Goal: Information Seeking & Learning: Learn about a topic

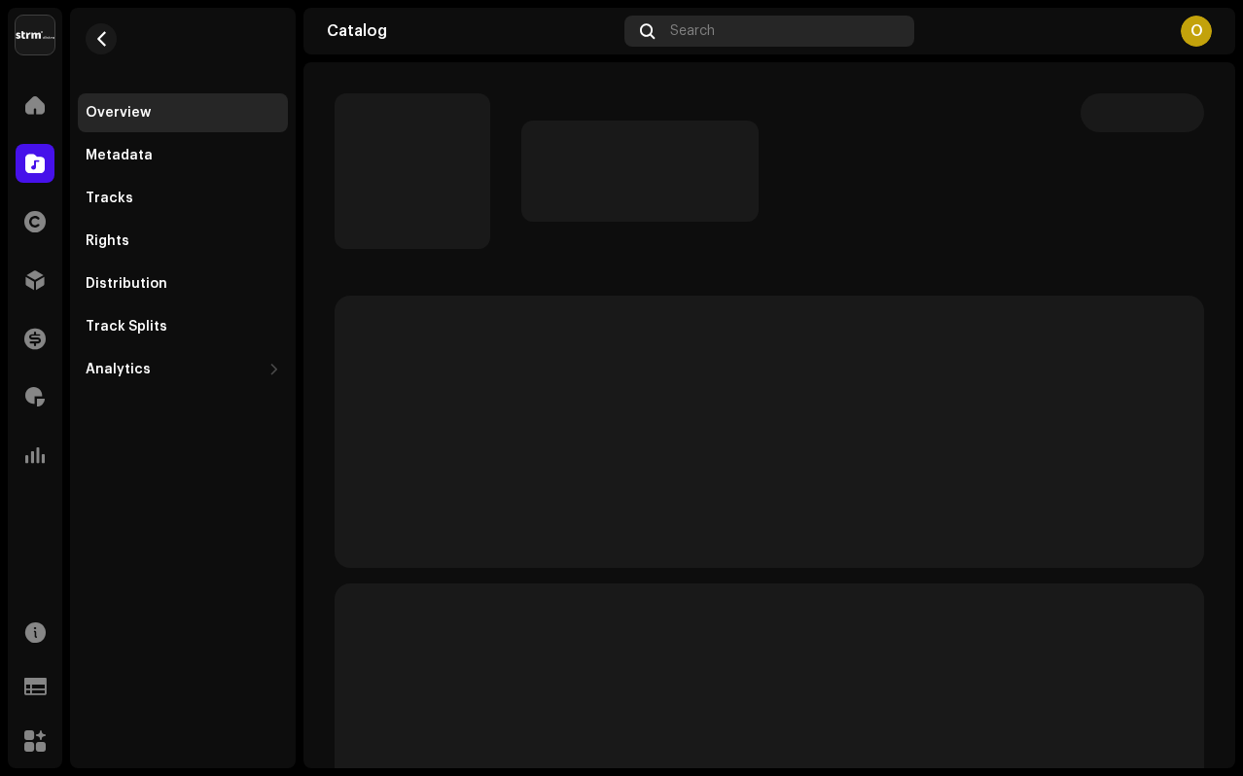
click at [724, 38] on div "Search" at bounding box center [769, 31] width 290 height 31
click at [25, 111] on span at bounding box center [34, 105] width 19 height 16
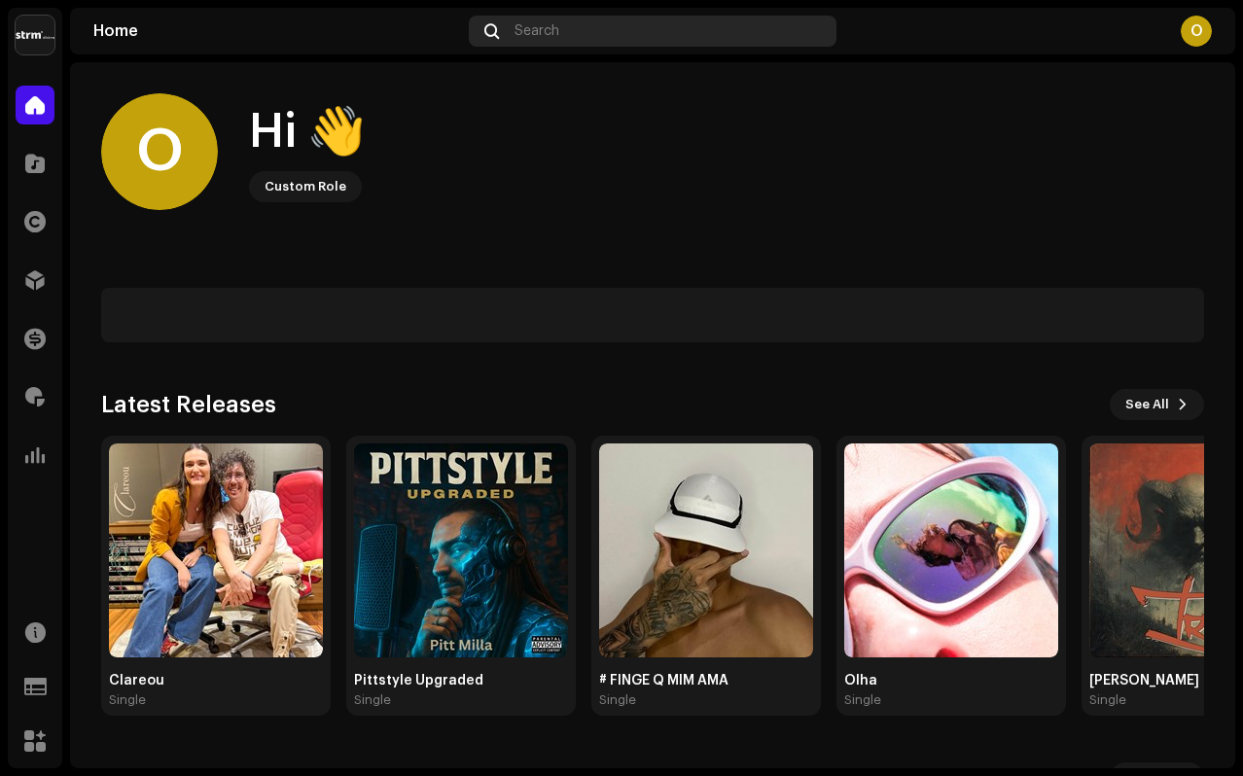
click at [667, 31] on div "Search" at bounding box center [653, 31] width 368 height 31
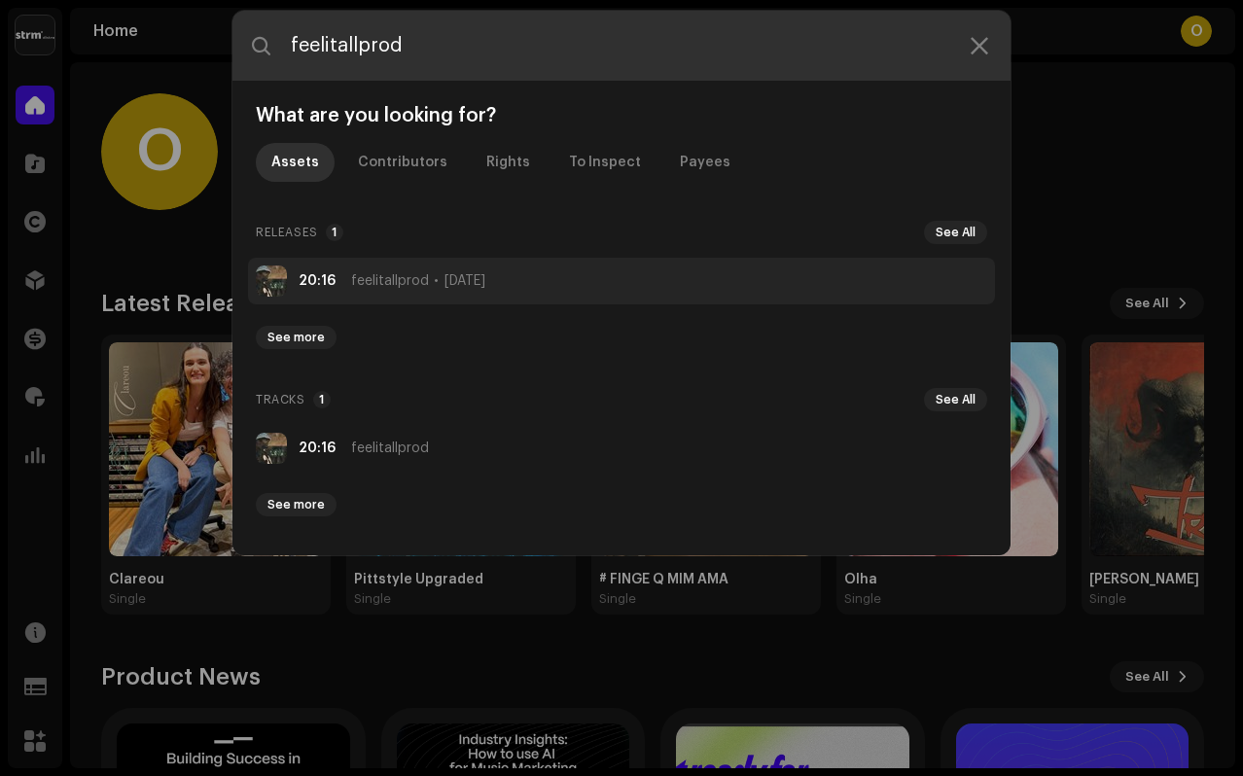
type input "feelitallprod"
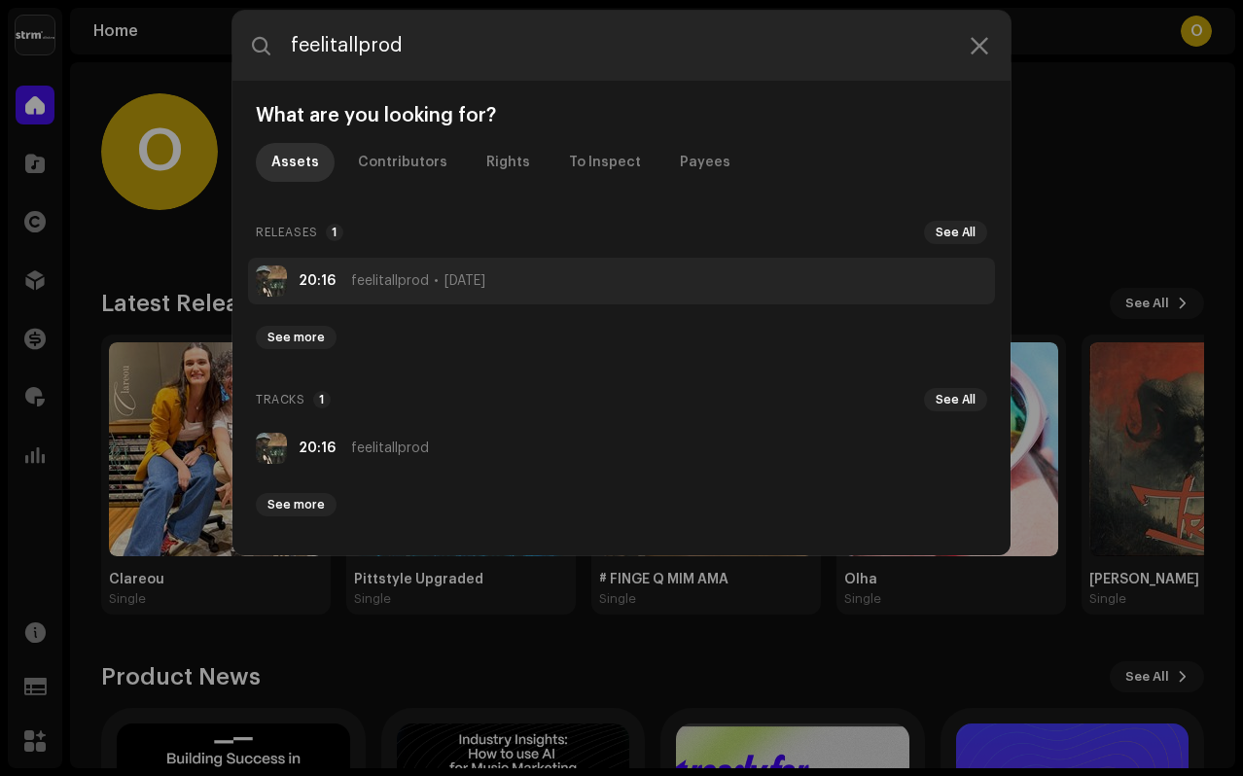
click at [390, 274] on span "feelitallprod" at bounding box center [390, 281] width 78 height 16
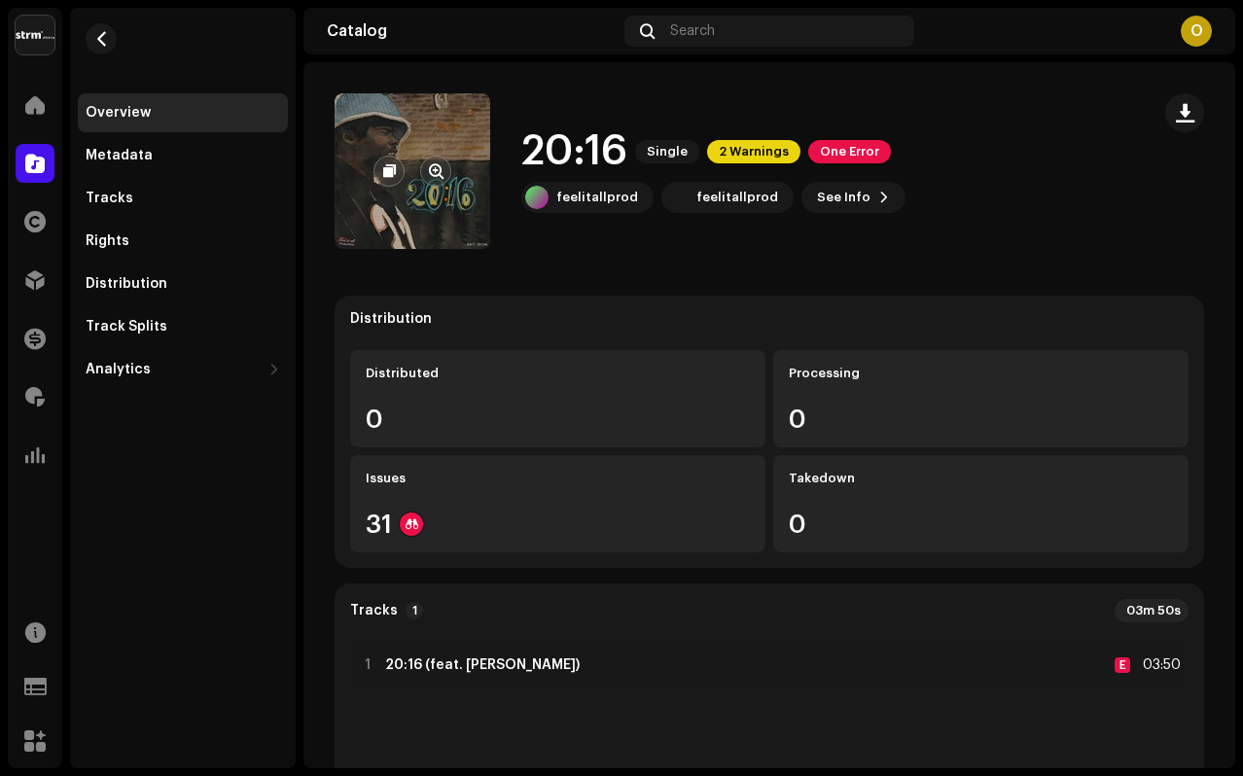
click at [433, 226] on re-a-cover at bounding box center [413, 171] width 156 height 156
click at [437, 178] on span "button" at bounding box center [436, 171] width 15 height 16
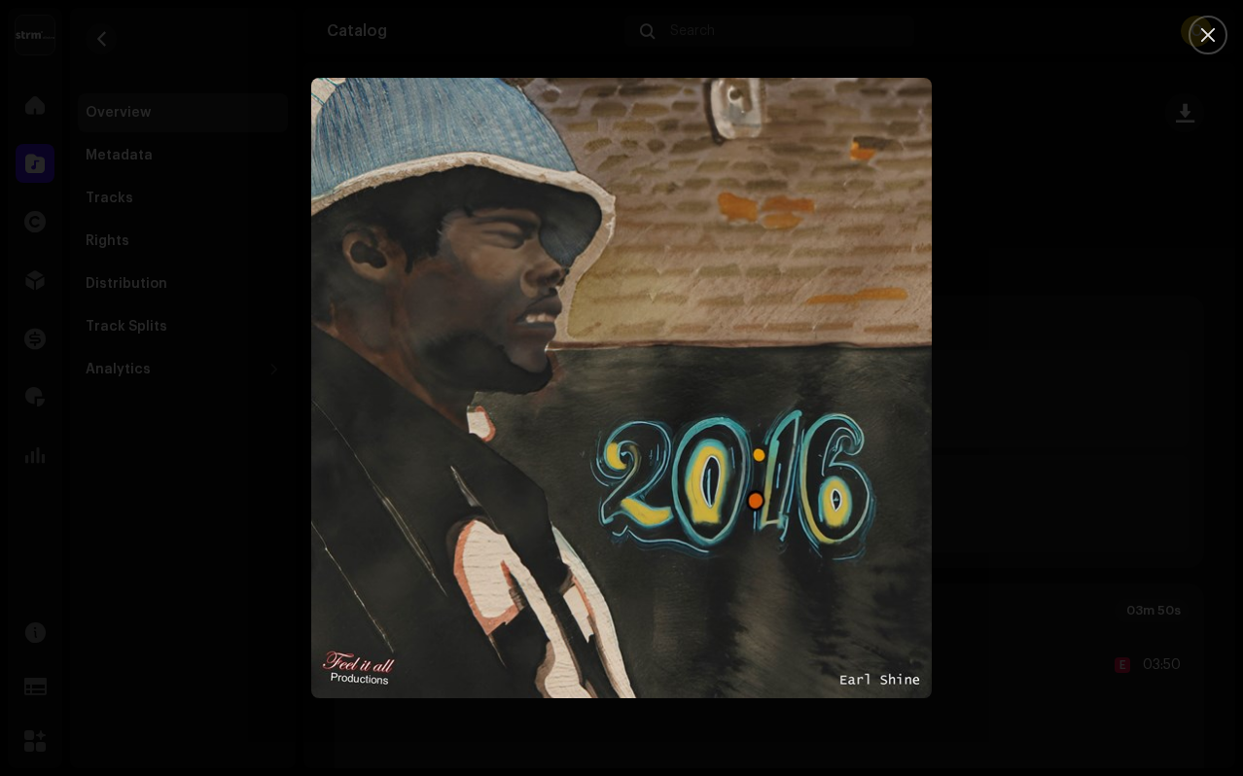
click at [268, 248] on div at bounding box center [621, 388] width 1243 height 776
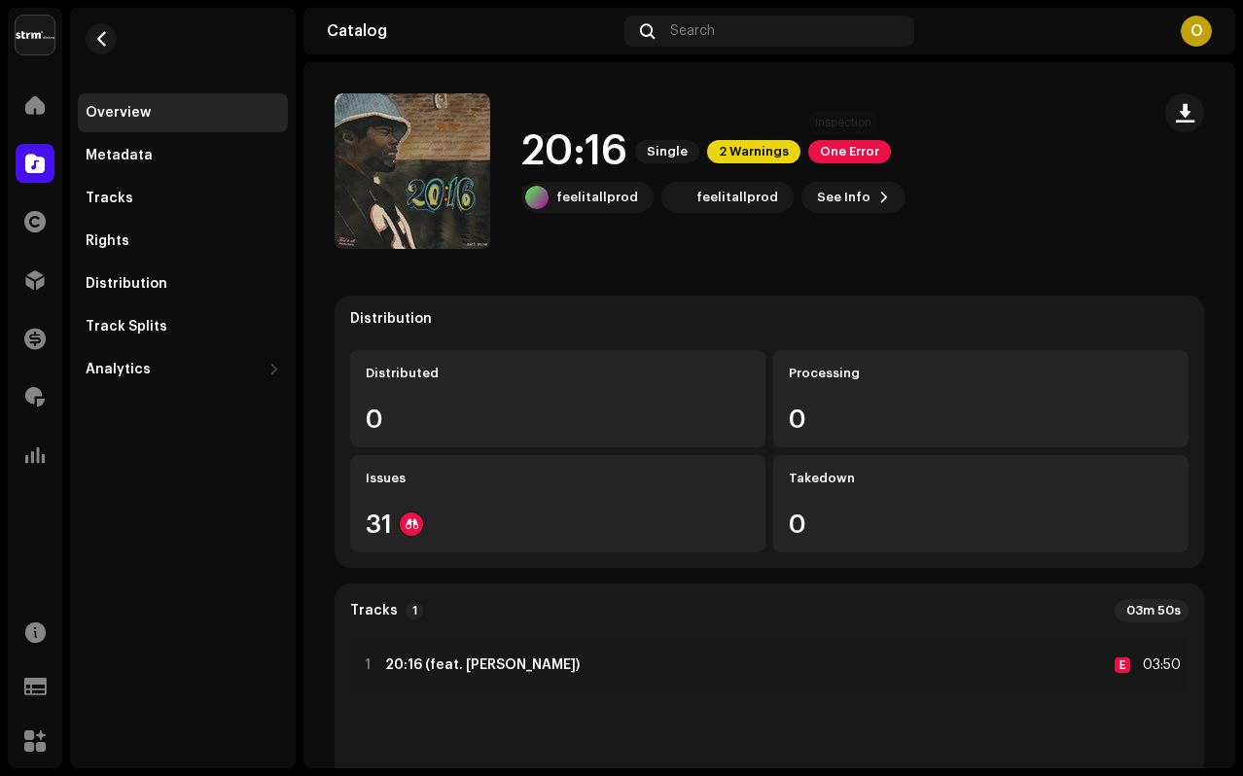
click at [820, 153] on span "One Error" at bounding box center [849, 151] width 83 height 23
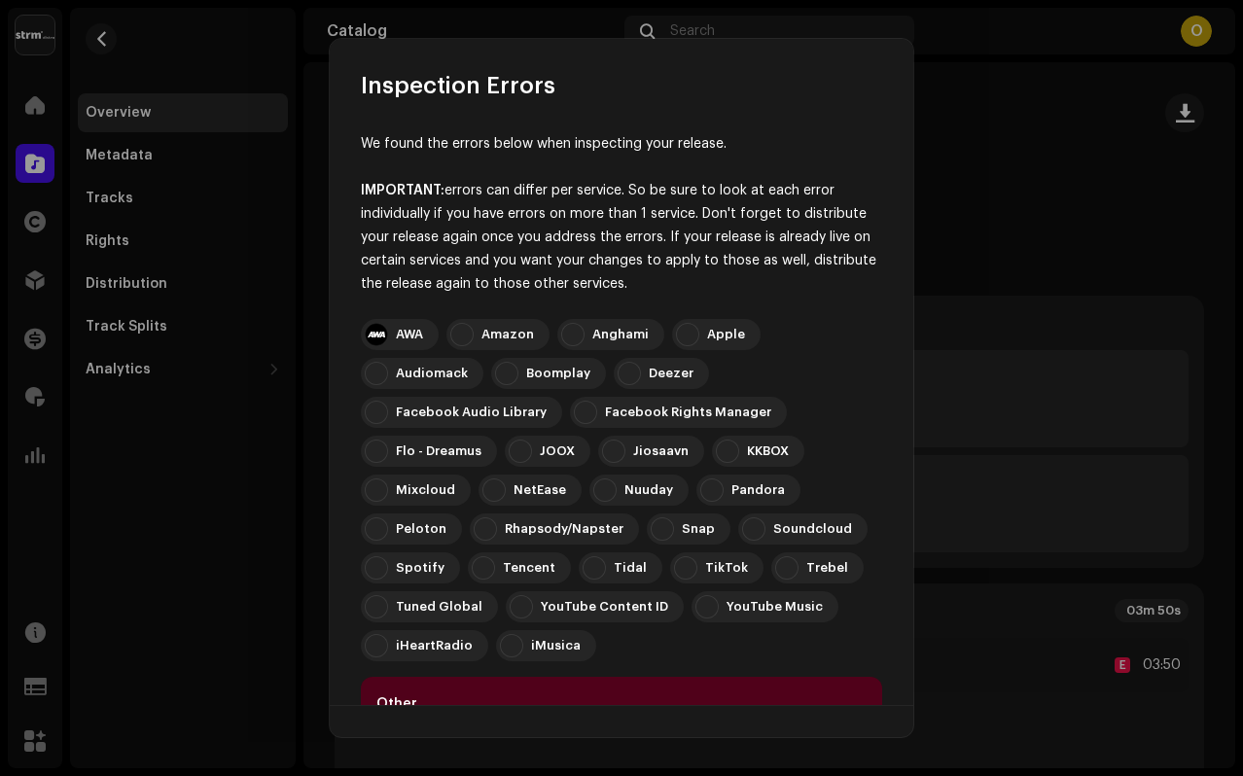
scroll to position [501, 0]
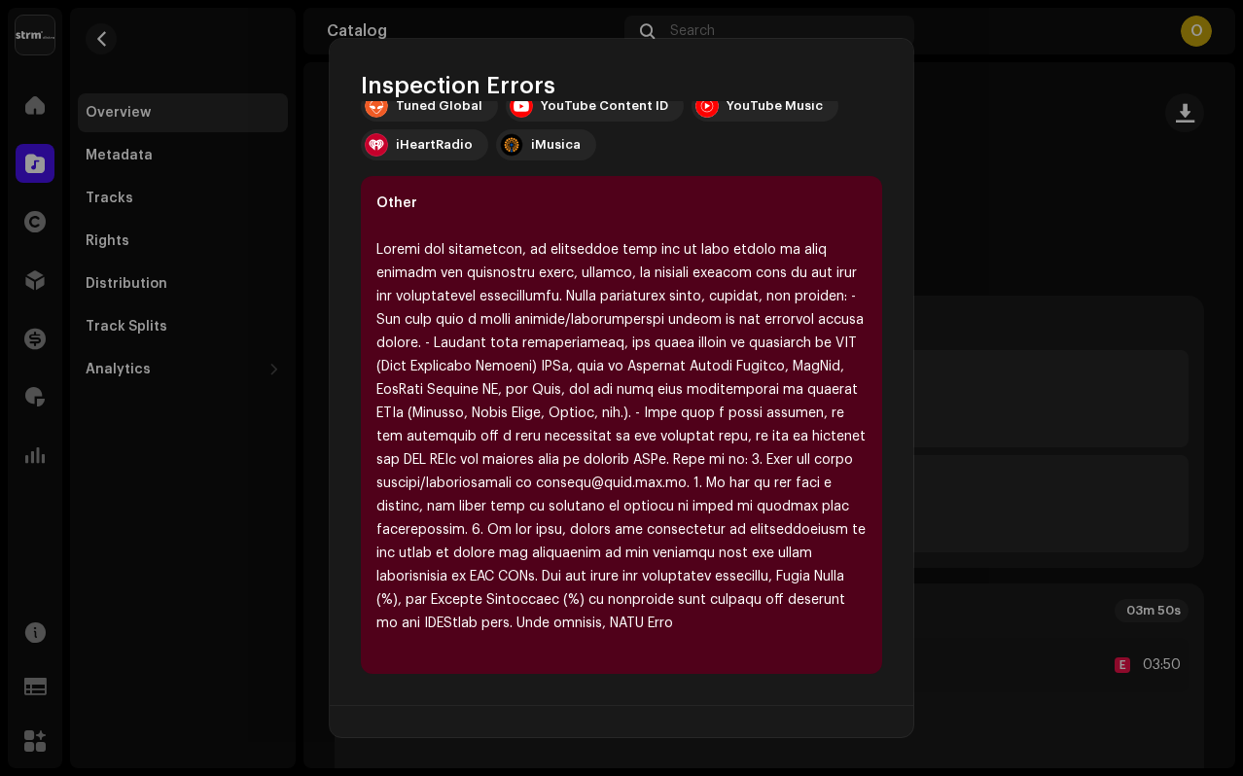
click at [272, 508] on div "Inspection Errors We found the errors below when inspecting your release. IMPOR…" at bounding box center [621, 388] width 1243 height 776
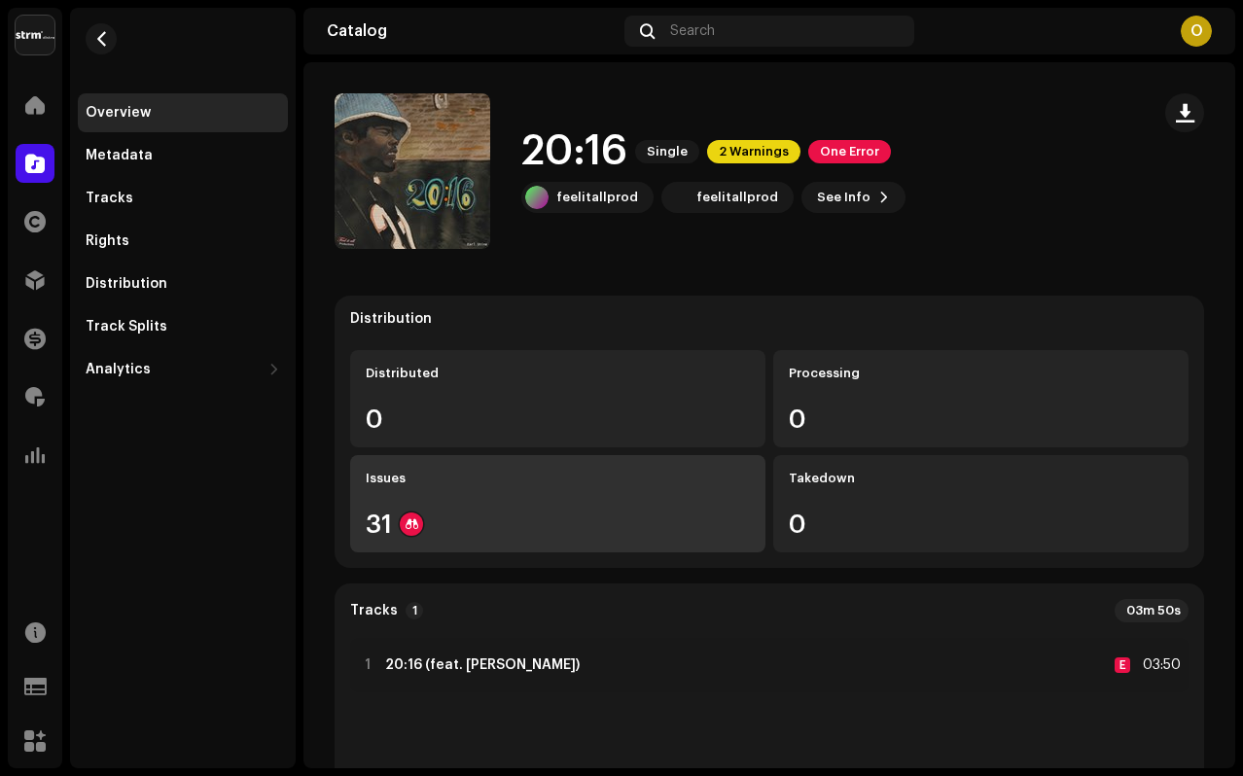
scroll to position [256, 0]
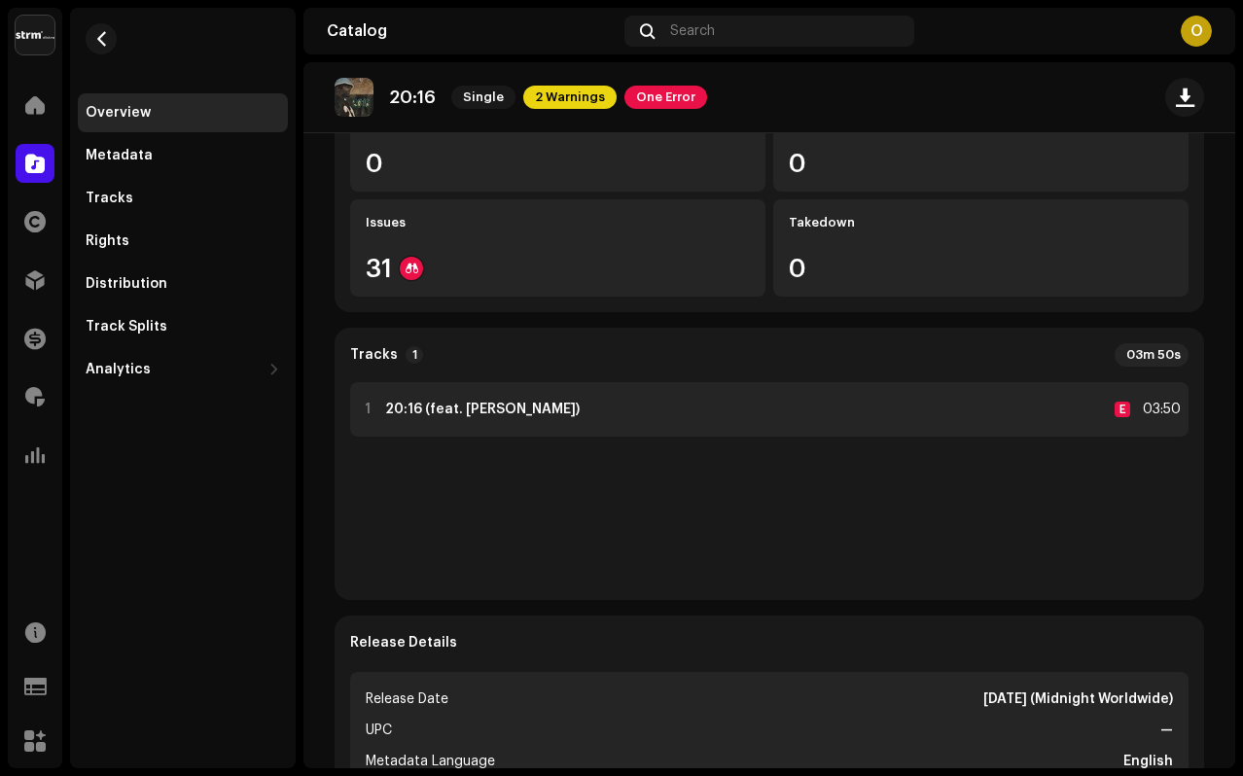
click at [562, 412] on div "1 20:16 (feat. [PERSON_NAME]) E 03:50" at bounding box center [769, 409] width 838 height 54
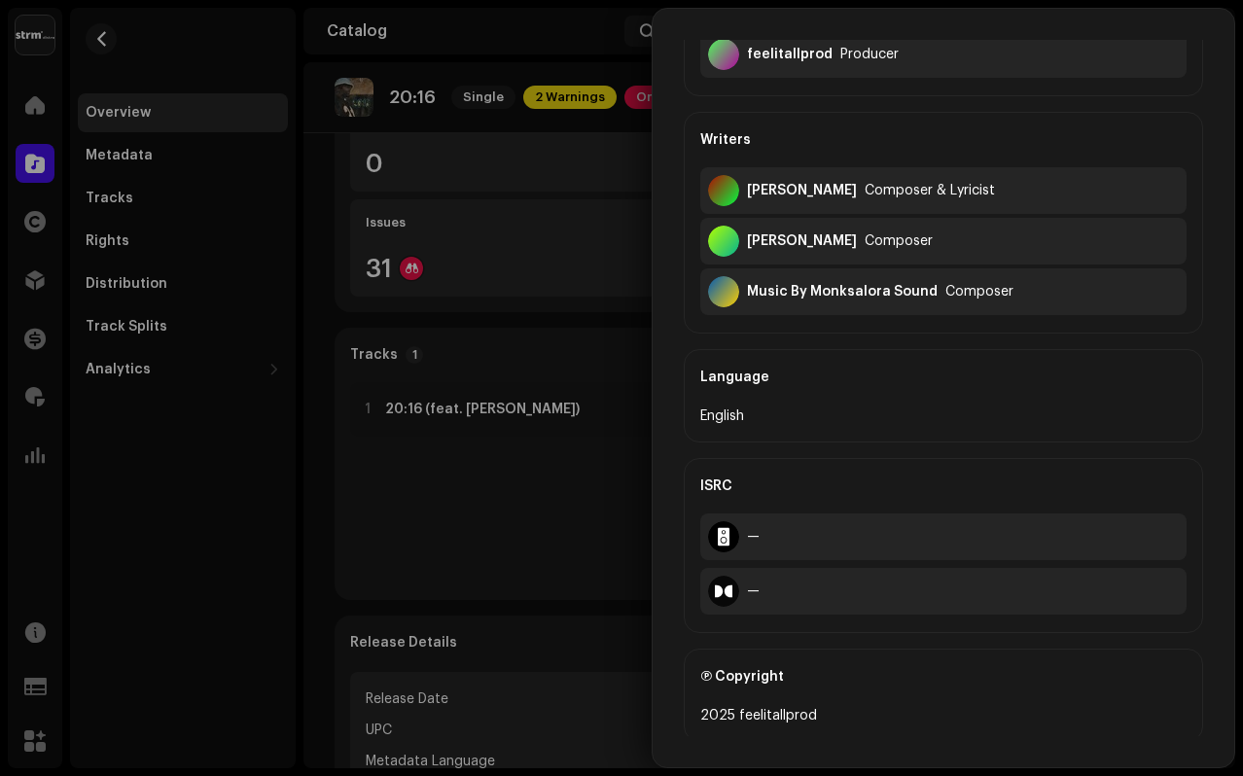
scroll to position [798, 0]
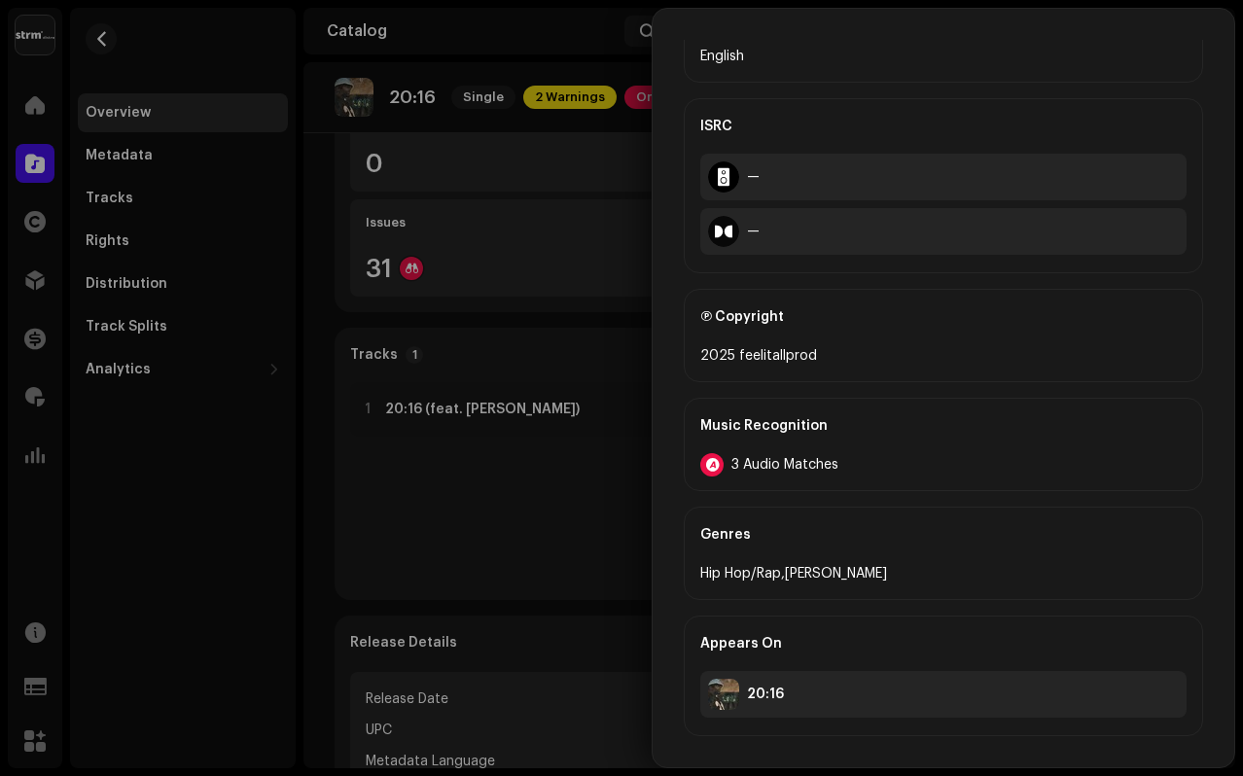
click at [767, 465] on span "3 Audio Matches" at bounding box center [784, 465] width 107 height 16
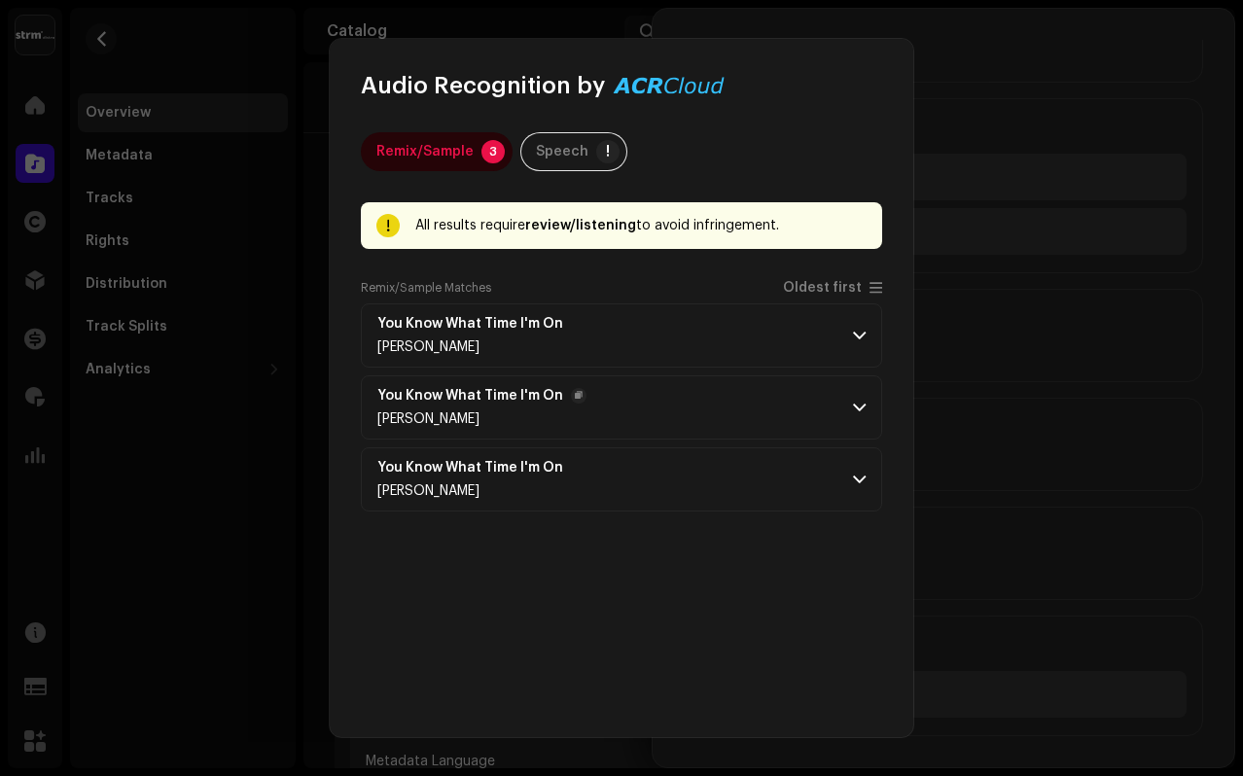
click at [461, 400] on strong "You Know What Time I'm On" at bounding box center [470, 396] width 186 height 16
click at [813, 411] on p-accordion-header "You Know What Time I'm On [PERSON_NAME]" at bounding box center [621, 407] width 521 height 64
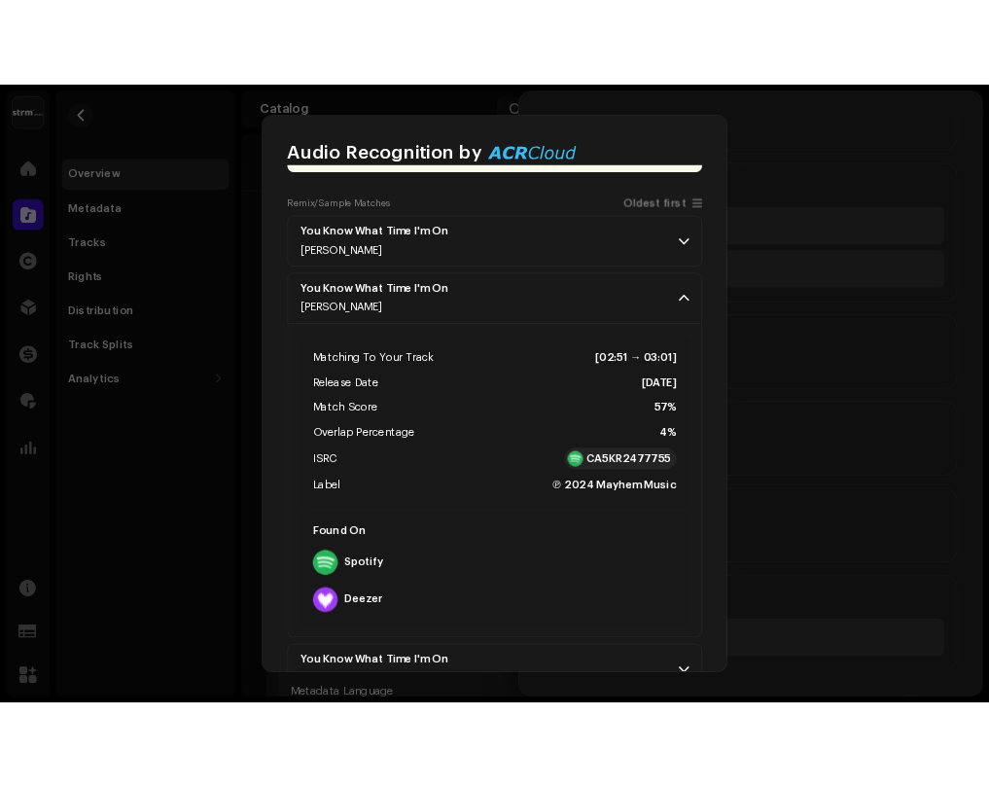
scroll to position [142, 0]
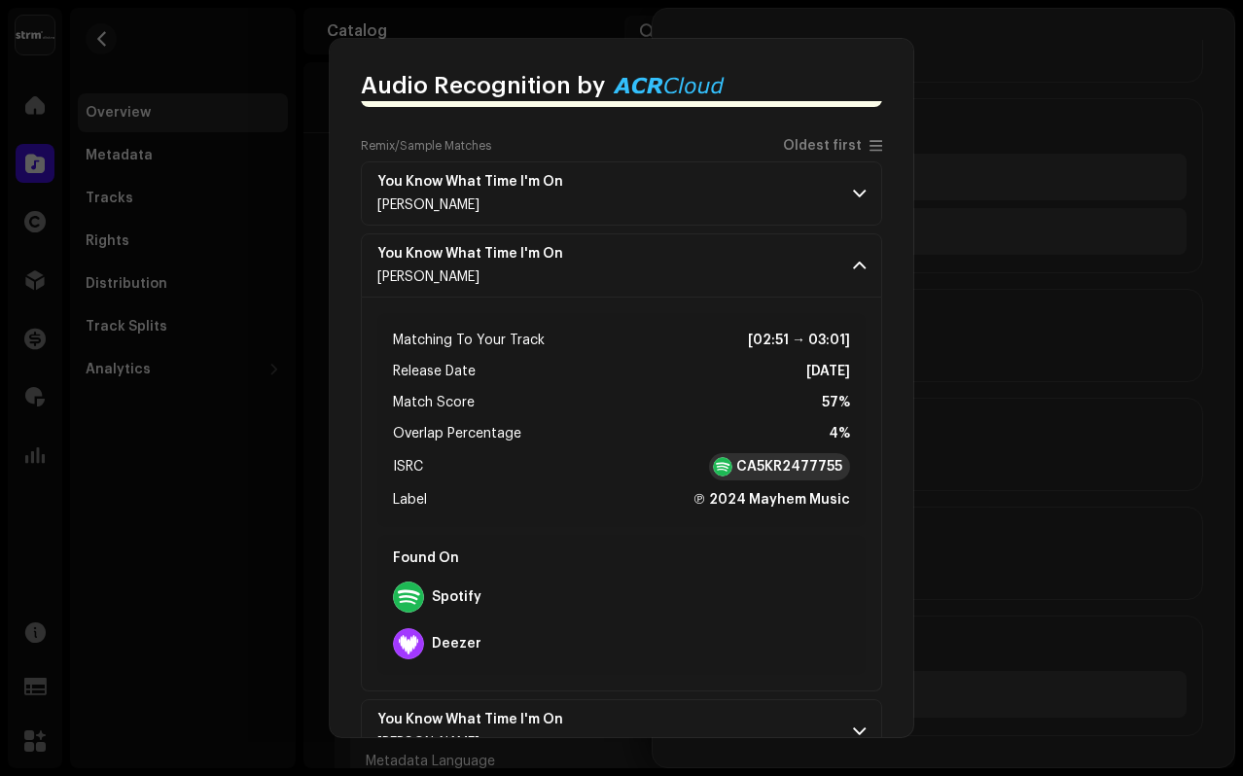
click at [753, 475] on strong "CA5KR2477755" at bounding box center [789, 466] width 106 height 19
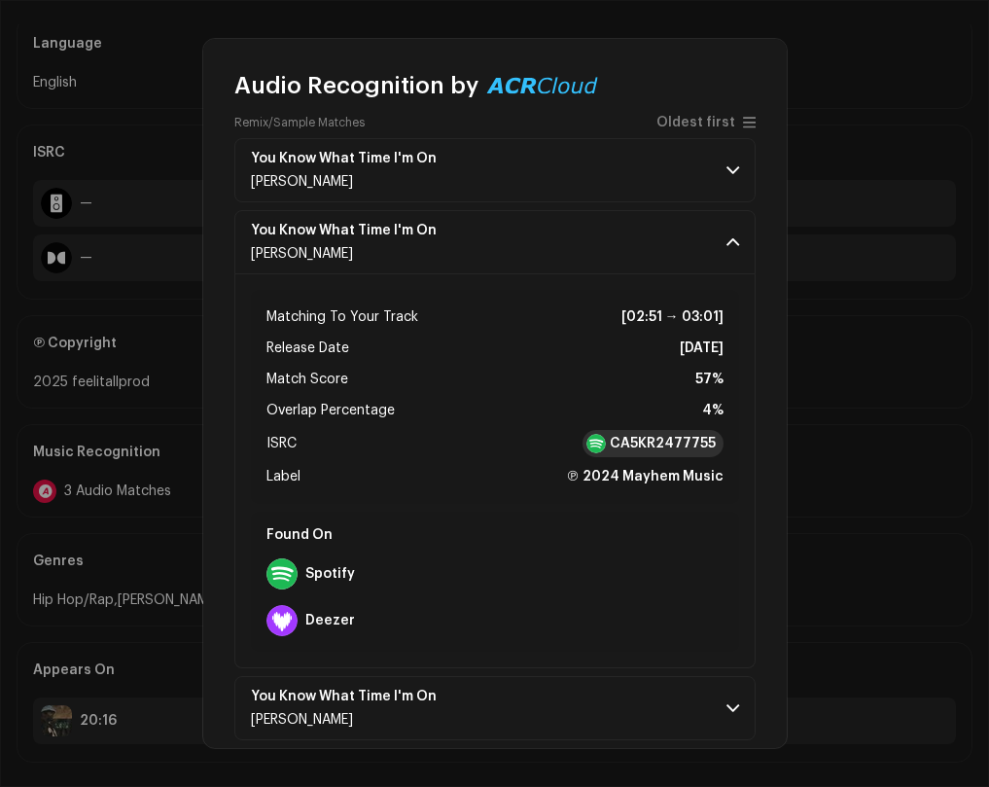
scroll to position [764, 0]
click at [833, 383] on div "Audio Recognition by Remix/Sample 3 Speech ! All results require review/listeni…" at bounding box center [494, 393] width 989 height 787
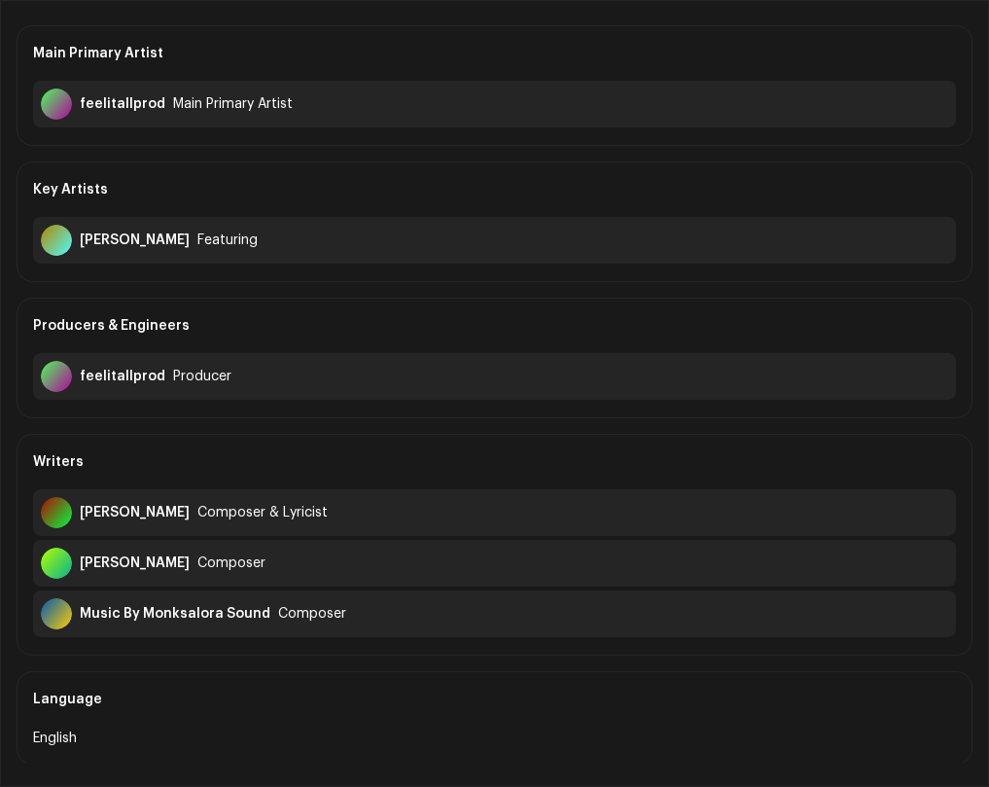
scroll to position [0, 0]
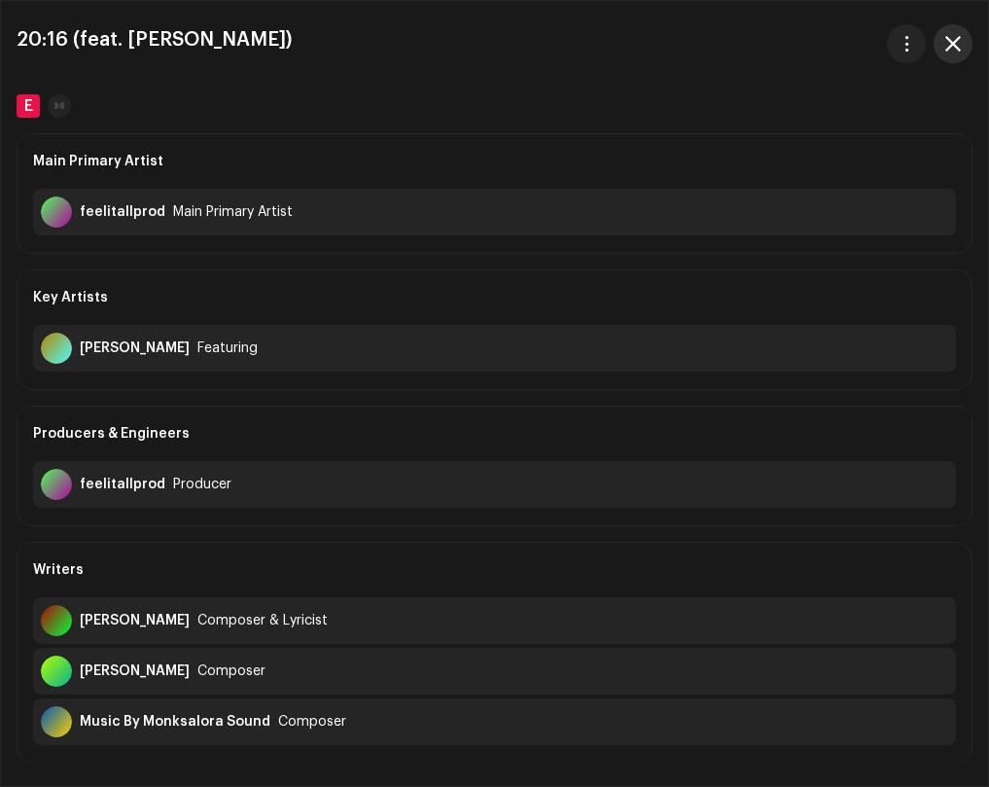
click at [948, 44] on span "button" at bounding box center [953, 44] width 16 height 16
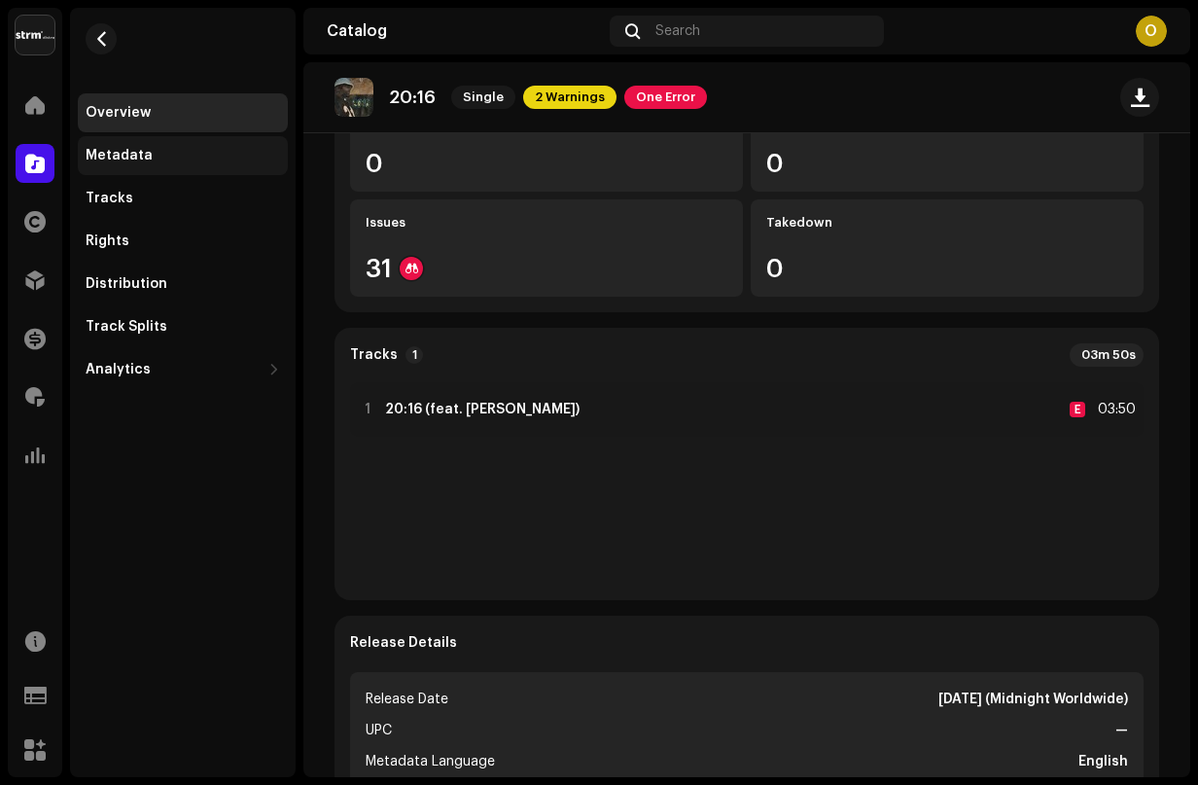
click at [189, 148] on div "Metadata" at bounding box center [183, 156] width 195 height 16
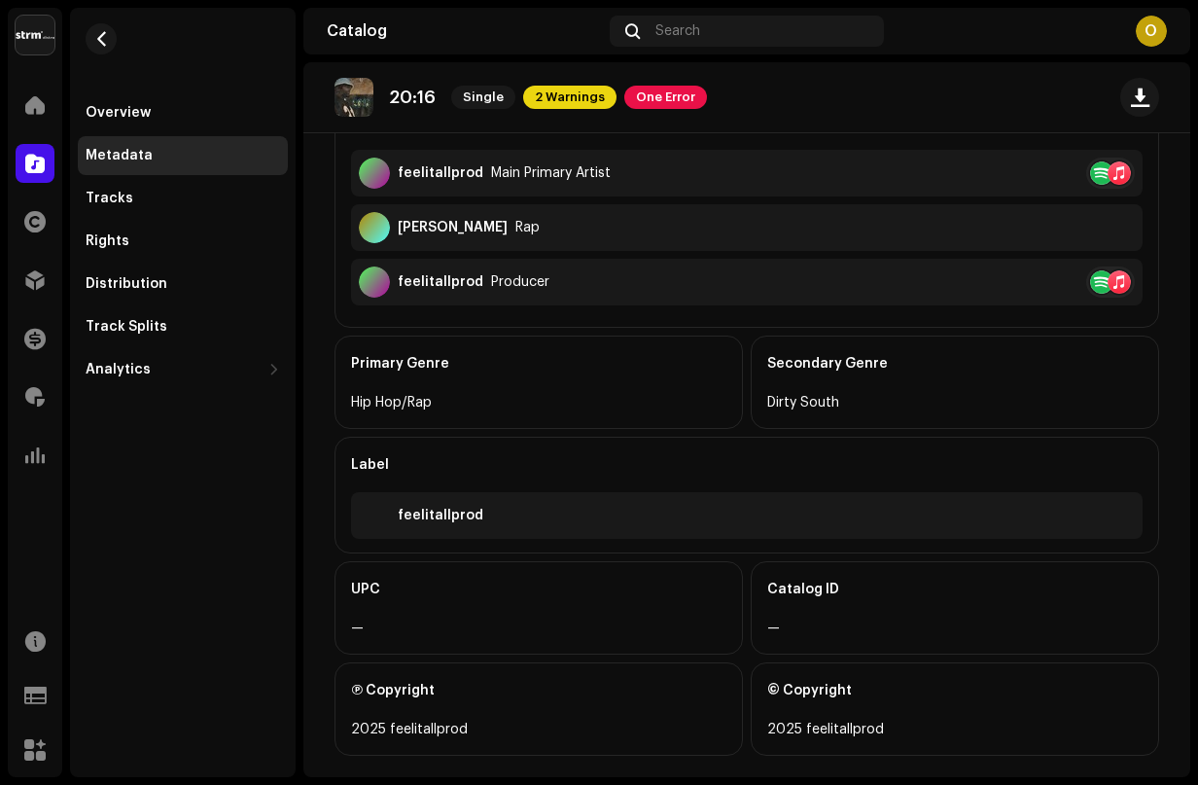
scroll to position [586, 0]
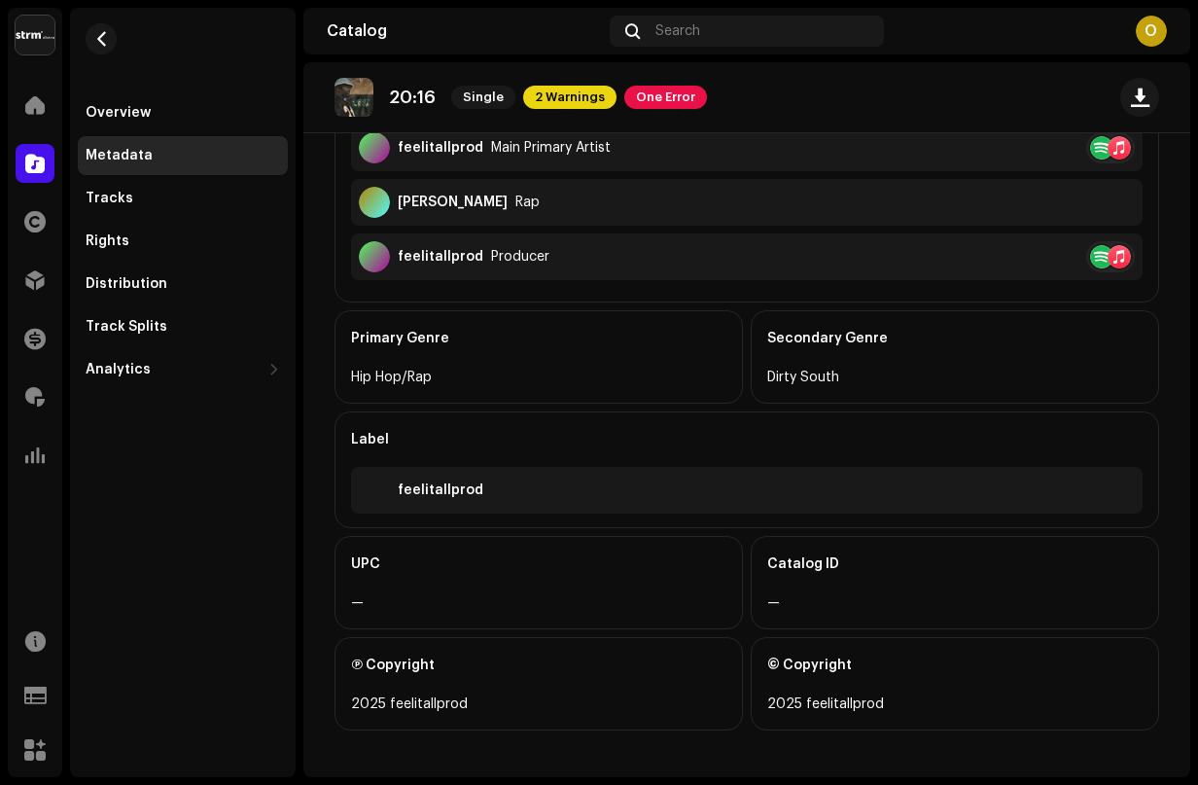
click at [418, 585] on div "UPC" at bounding box center [538, 564] width 375 height 54
drag, startPoint x: 346, startPoint y: 605, endPoint x: 401, endPoint y: 600, distance: 54.7
click at [402, 600] on div "UPC —" at bounding box center [539, 582] width 409 height 93
click at [405, 600] on div "—" at bounding box center [538, 602] width 375 height 23
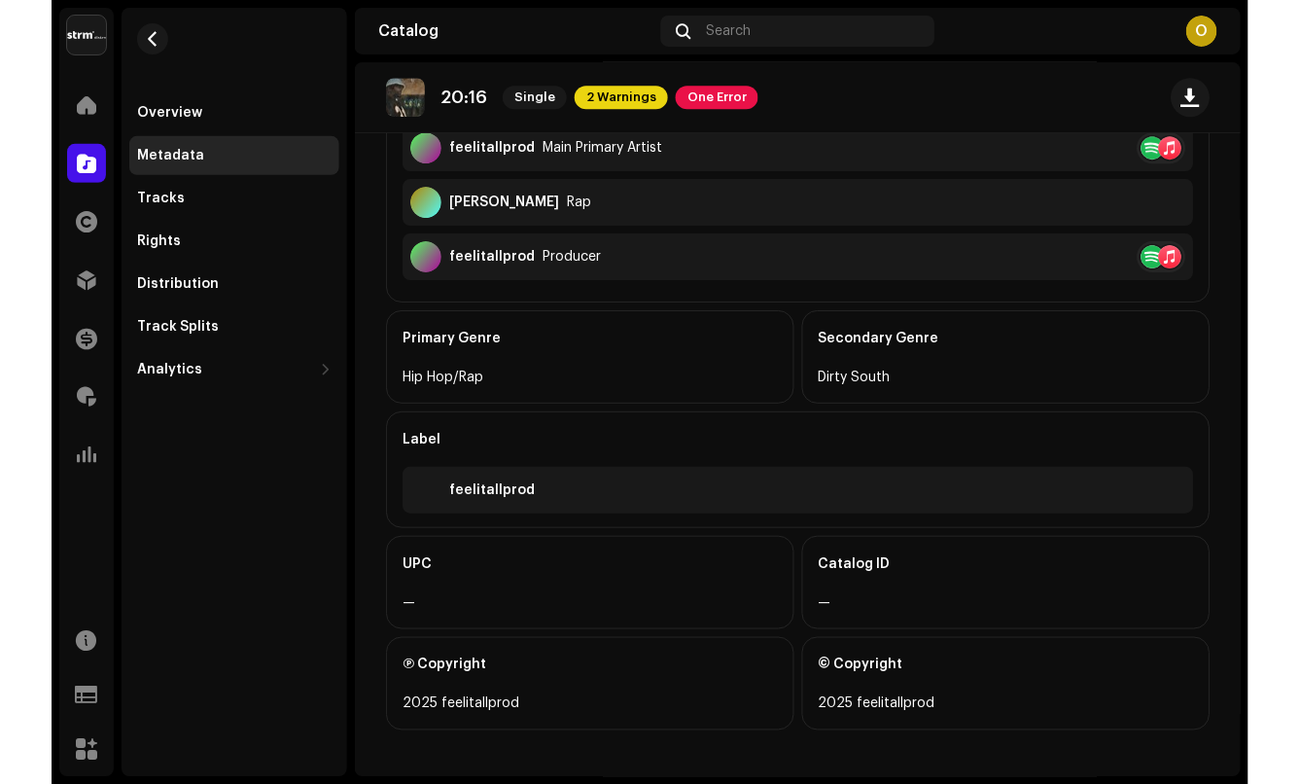
scroll to position [0, 0]
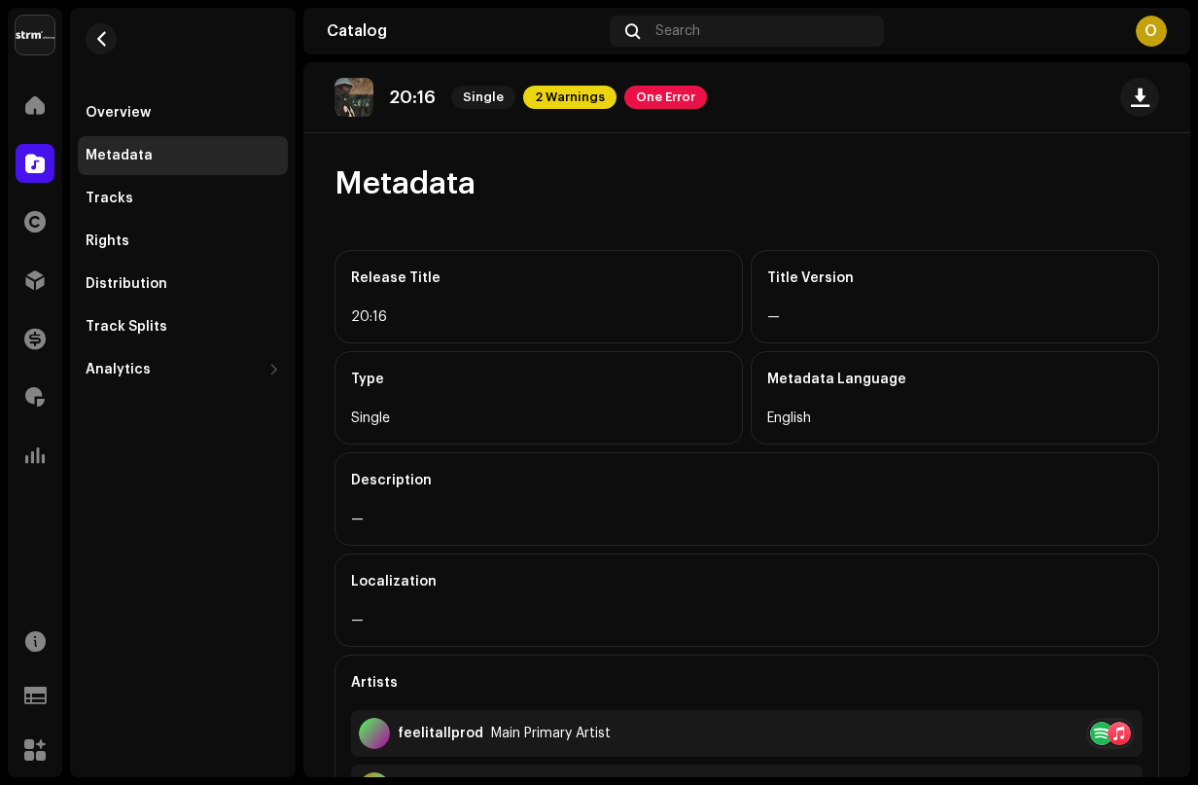
click at [397, 502] on div "Description" at bounding box center [747, 480] width 792 height 54
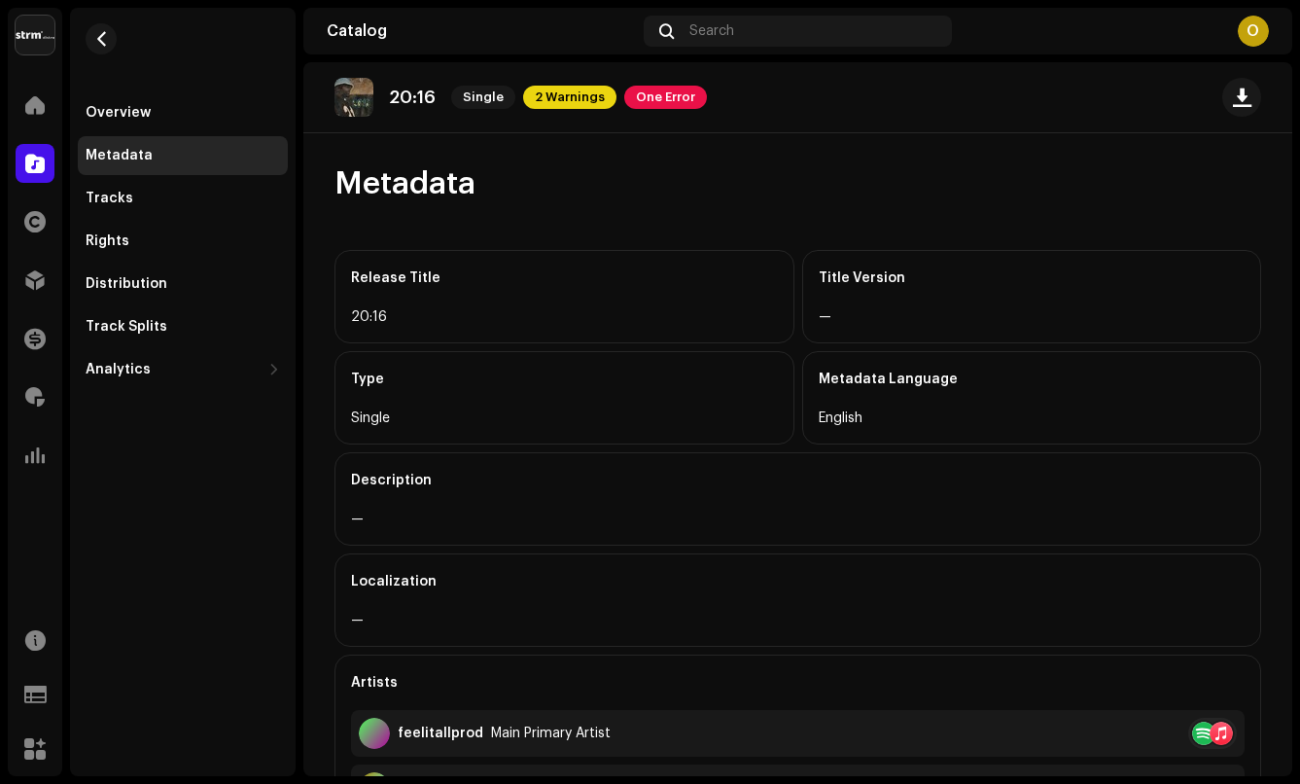
click at [420, 154] on div "20:16 Single 2 Warnings One Error Metadata Release Title 20:16 Title Version — …" at bounding box center [797, 419] width 989 height 714
click at [358, 100] on img at bounding box center [354, 97] width 39 height 39
click at [104, 123] on div "Overview" at bounding box center [183, 112] width 210 height 39
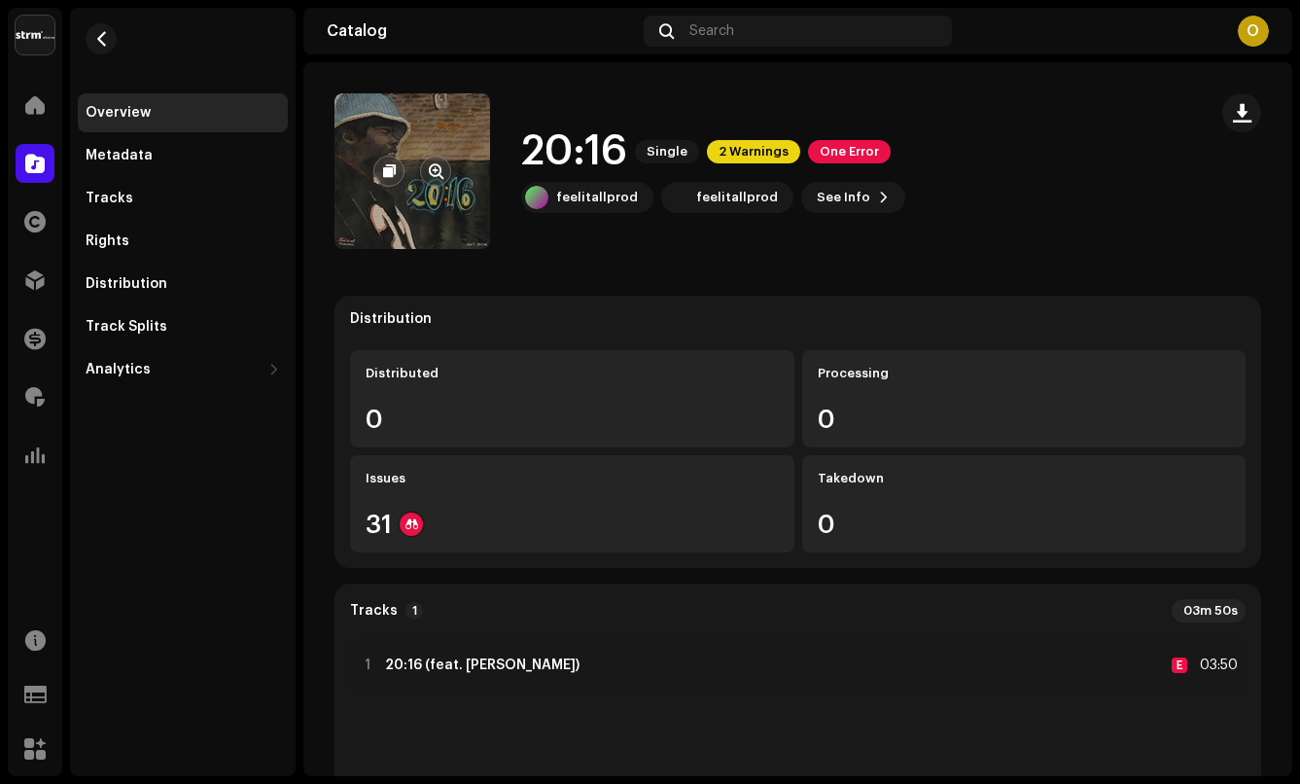
click at [446, 190] on re-a-cover at bounding box center [413, 171] width 156 height 156
click at [411, 206] on re-a-cover at bounding box center [413, 171] width 156 height 156
click at [412, 189] on re-a-cover at bounding box center [413, 171] width 156 height 156
click at [437, 175] on span "button" at bounding box center [436, 171] width 15 height 16
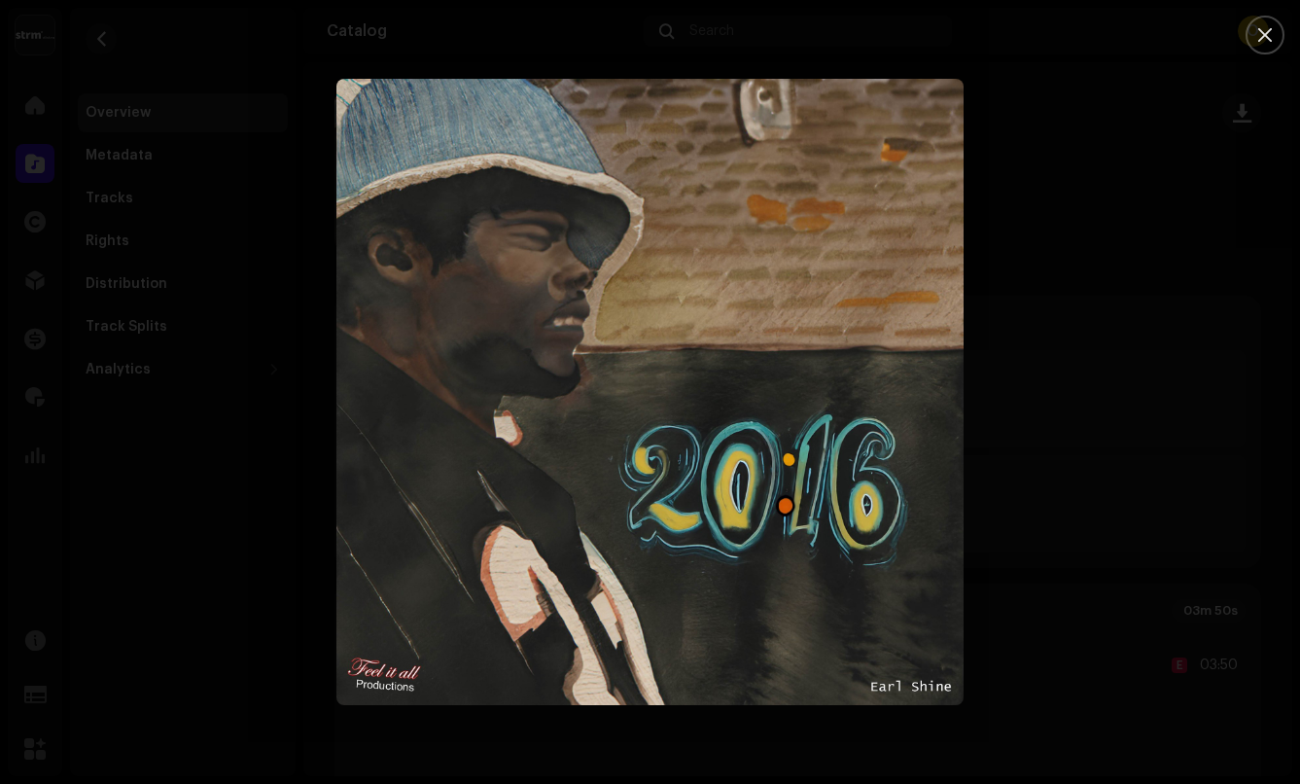
drag, startPoint x: 709, startPoint y: 381, endPoint x: 712, endPoint y: 340, distance: 41.0
click at [755, 331] on img "1" at bounding box center [650, 392] width 627 height 627
click at [285, 412] on div at bounding box center [650, 392] width 1300 height 784
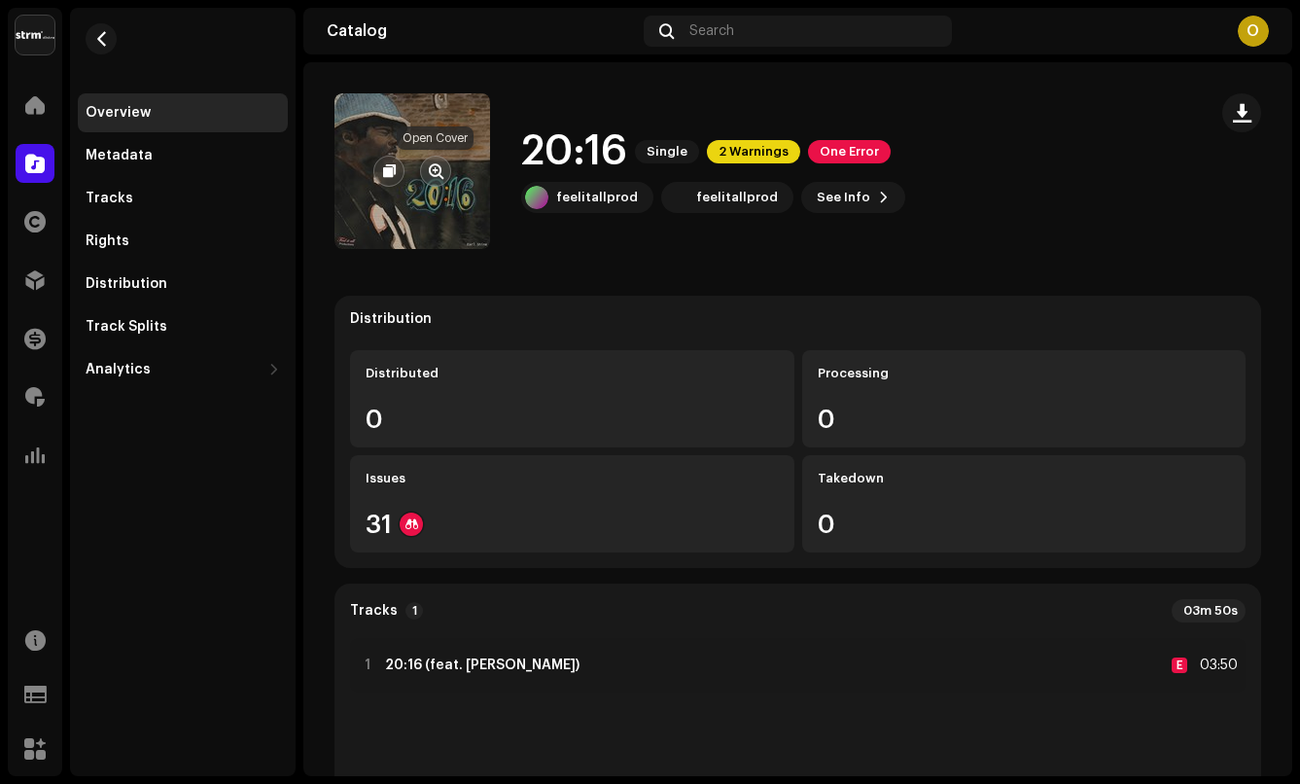
click at [439, 175] on span "button" at bounding box center [436, 171] width 15 height 16
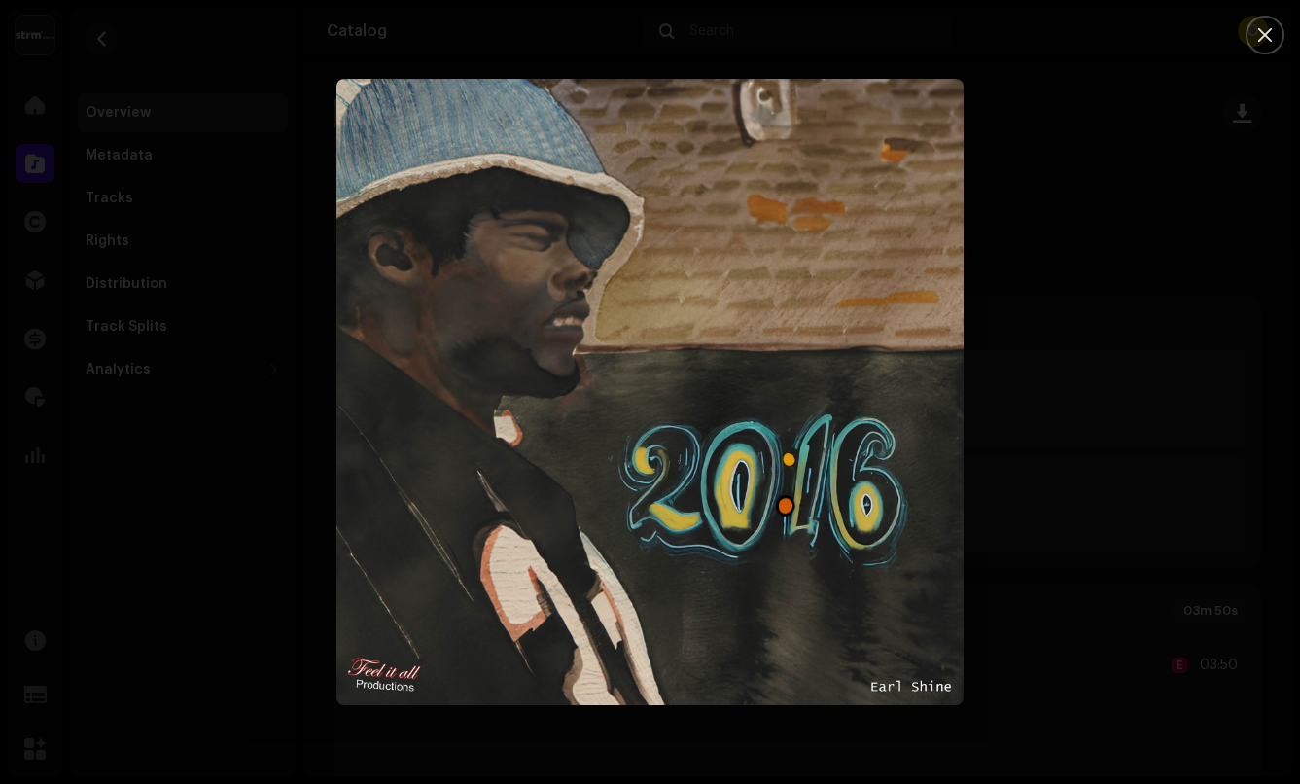
drag, startPoint x: 632, startPoint y: 374, endPoint x: 661, endPoint y: 360, distance: 32.2
click at [661, 360] on img "1" at bounding box center [650, 392] width 627 height 627
click at [208, 435] on div at bounding box center [650, 392] width 1300 height 784
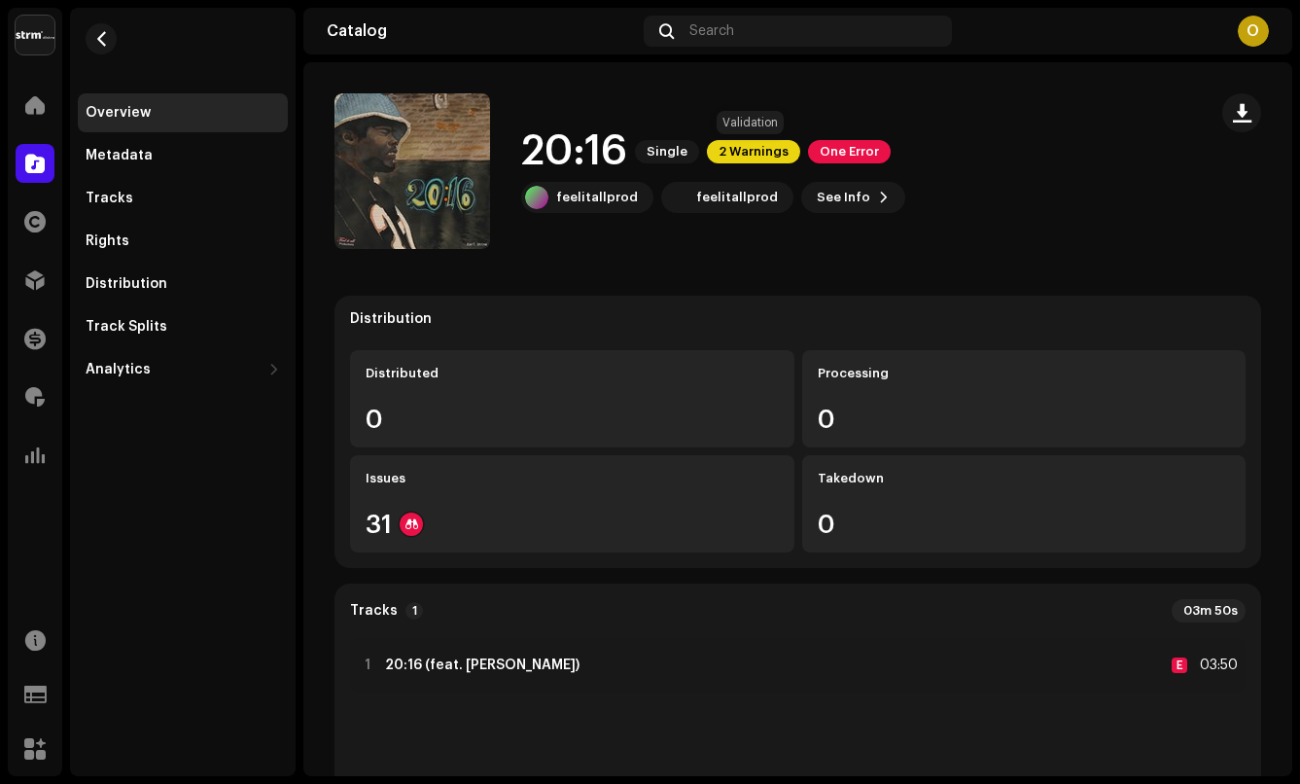
click at [719, 153] on span "2 Warnings" at bounding box center [753, 151] width 93 height 23
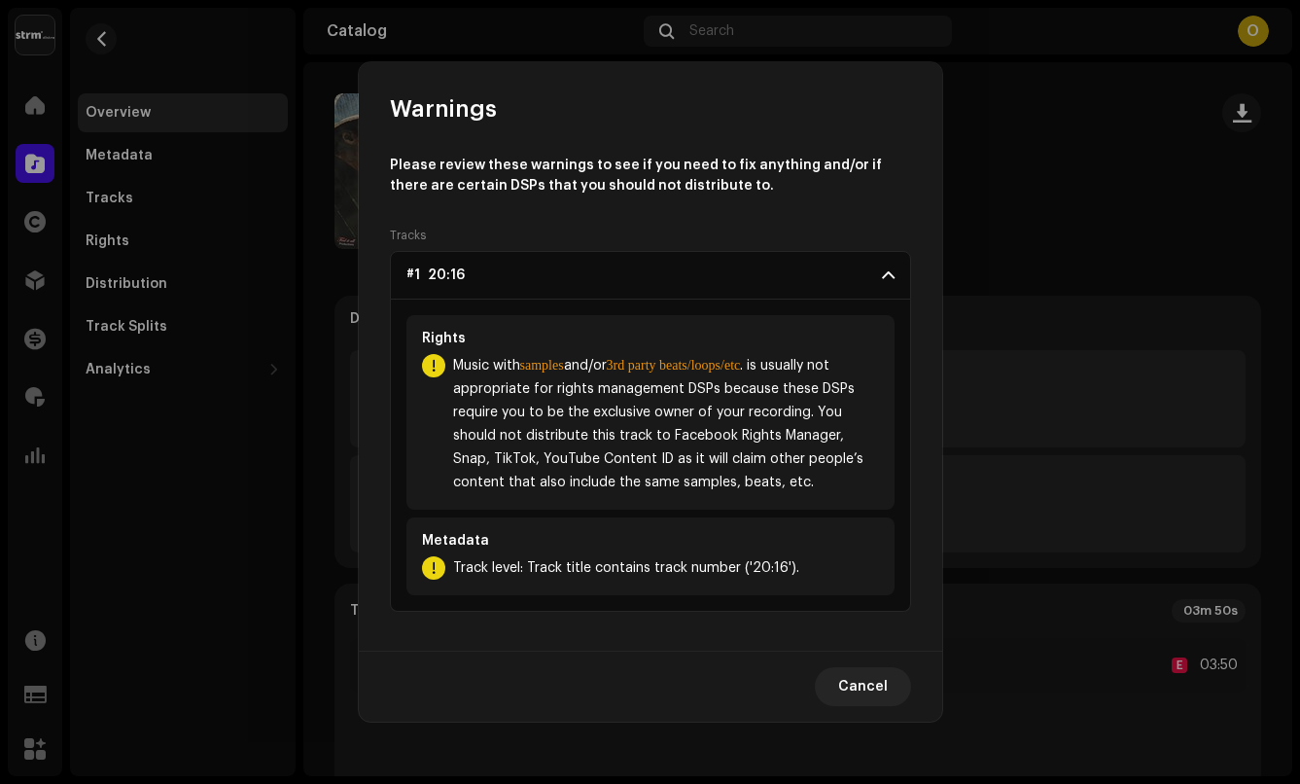
click at [952, 213] on div "Warnings Please review these warnings to see if you need to fix anything and/or…" at bounding box center [650, 392] width 1300 height 784
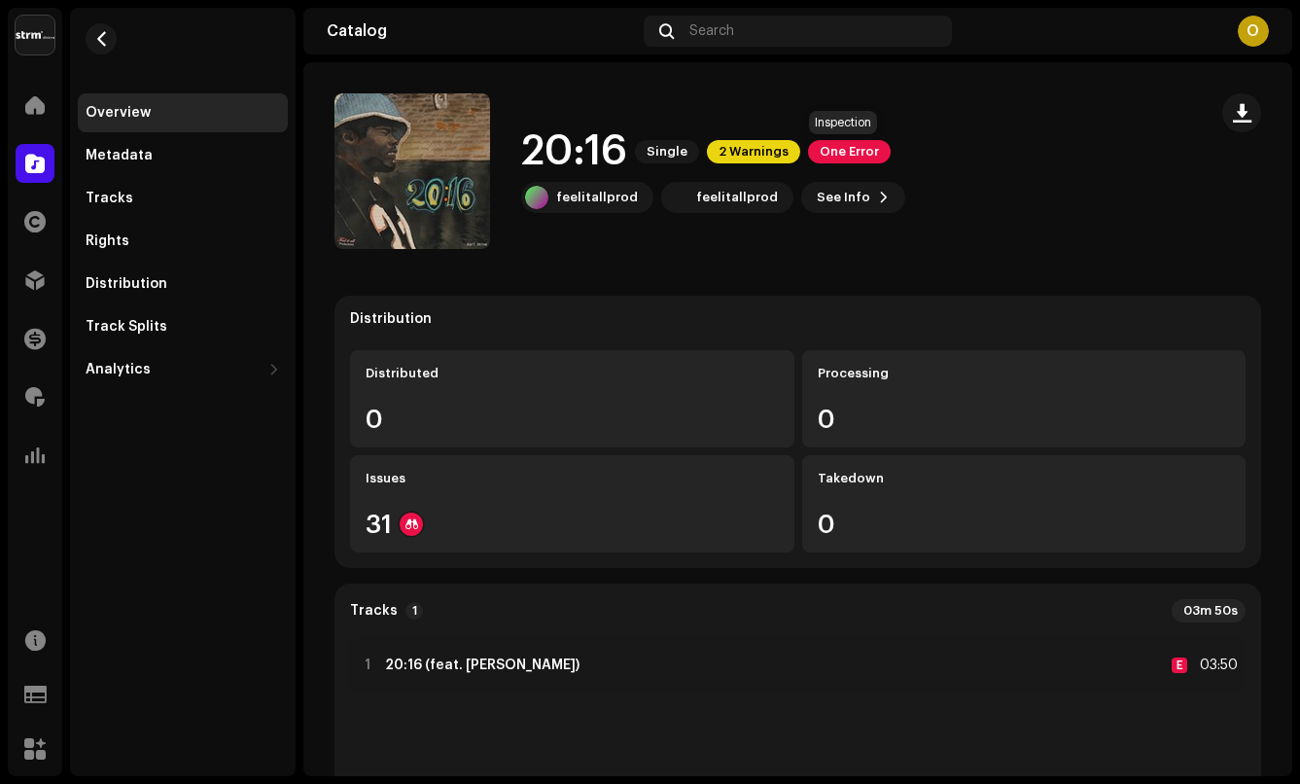
click at [863, 152] on span "One Error" at bounding box center [849, 151] width 83 height 23
click at [762, 153] on span "2 Warnings" at bounding box center [753, 151] width 93 height 23
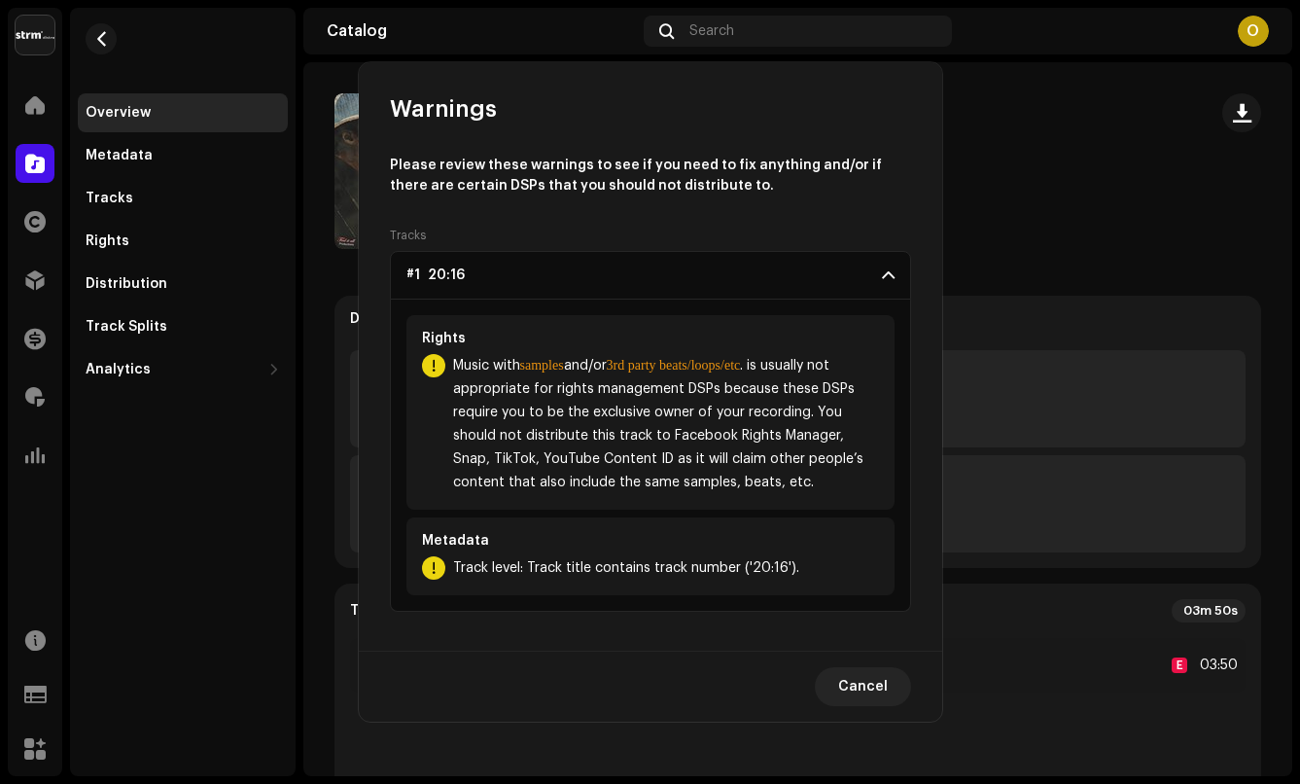
click at [1053, 225] on div "Warnings Please review these warnings to see if you need to fix anything and/or…" at bounding box center [650, 392] width 1300 height 784
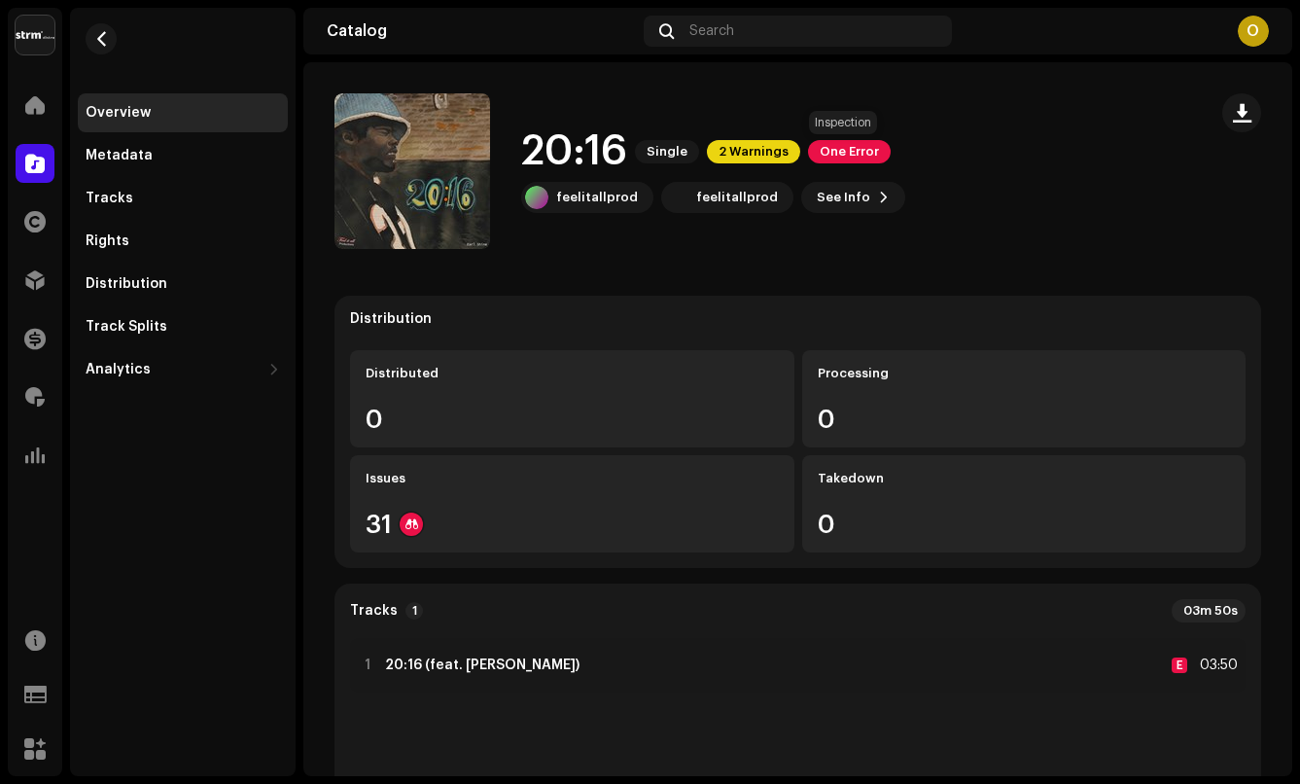
click at [866, 153] on span "One Error" at bounding box center [849, 151] width 83 height 23
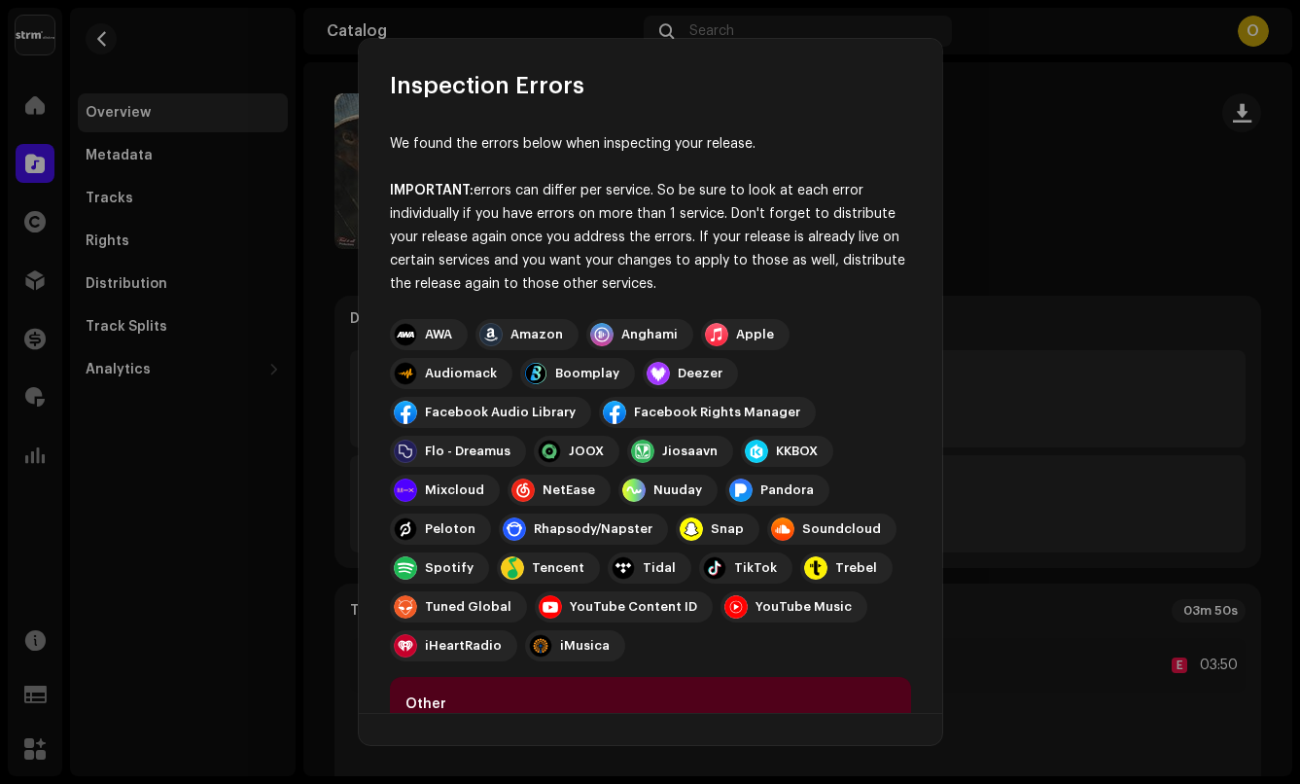
click at [989, 176] on div "Inspection Errors We found the errors below when inspecting your release. IMPOR…" at bounding box center [650, 392] width 1300 height 784
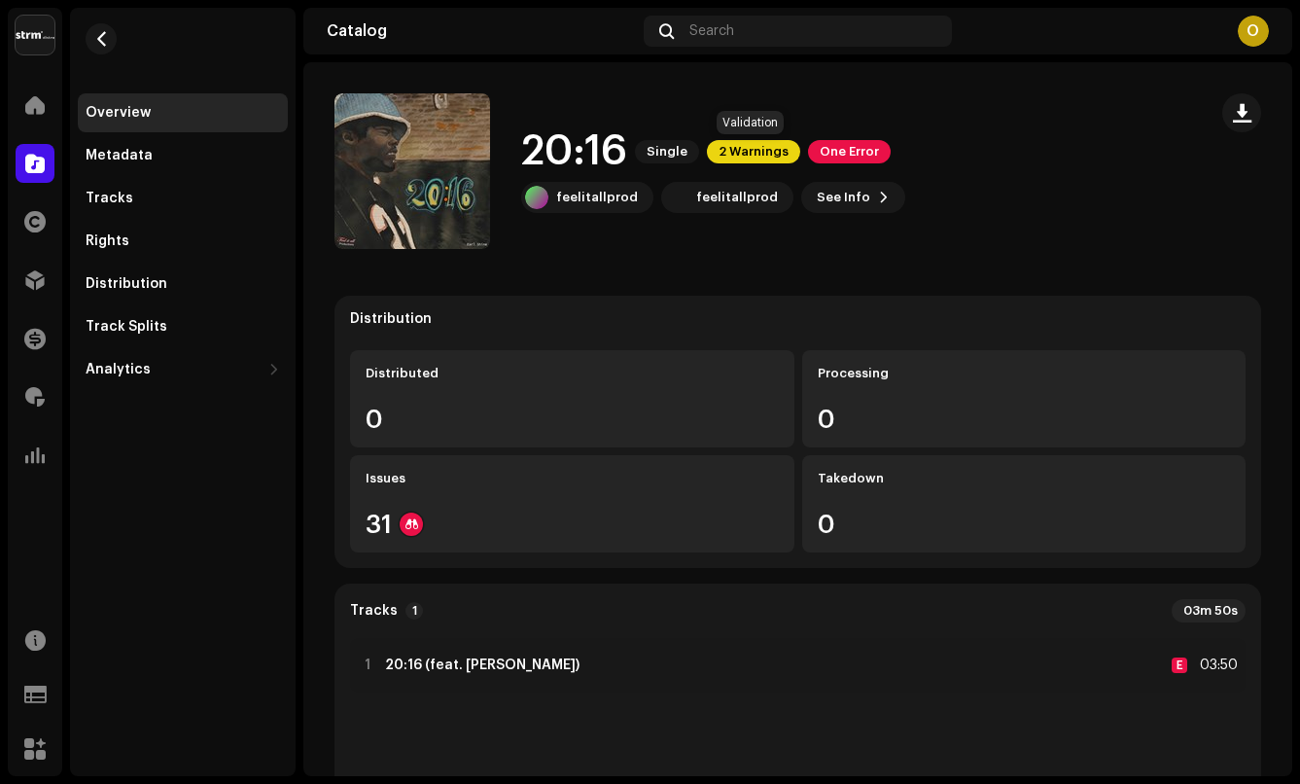
click at [757, 147] on span "2 Warnings" at bounding box center [753, 151] width 93 height 23
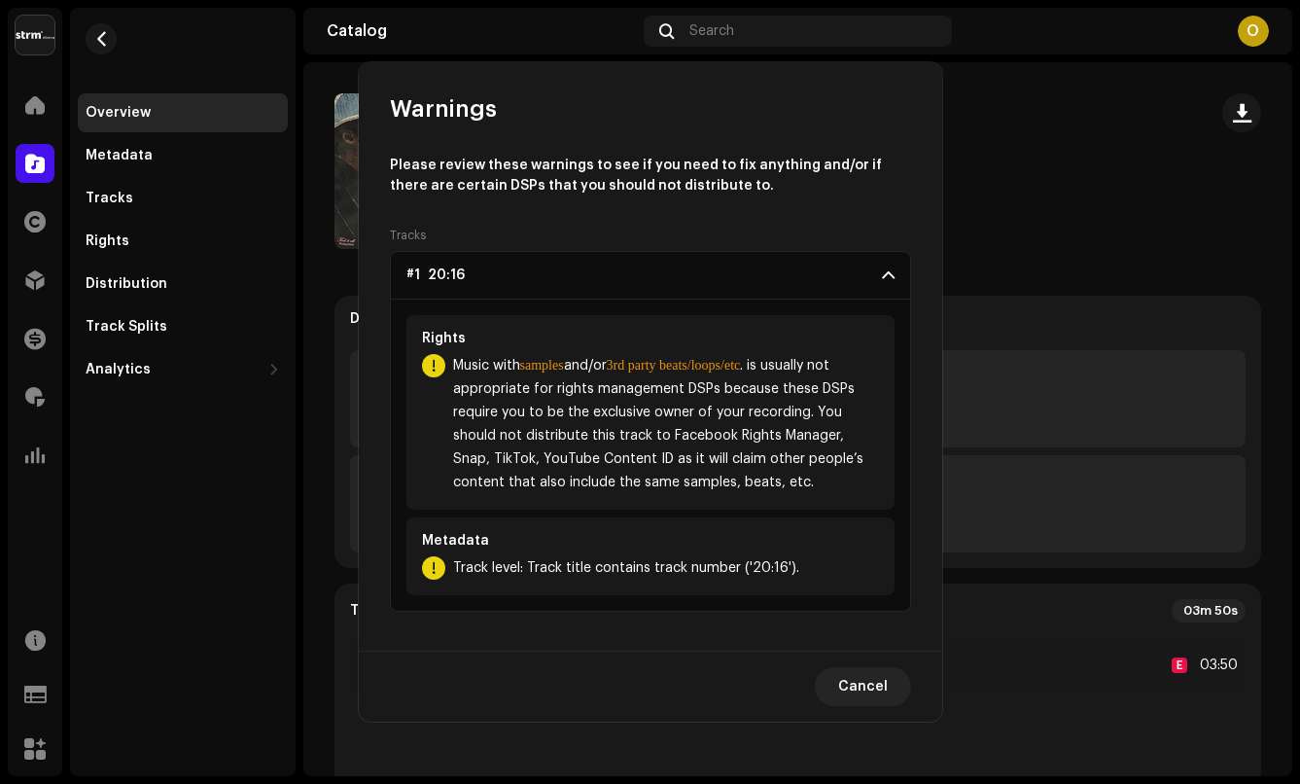
click at [1010, 338] on div "Warnings Please review these warnings to see if you need to fix anything and/or…" at bounding box center [650, 392] width 1300 height 784
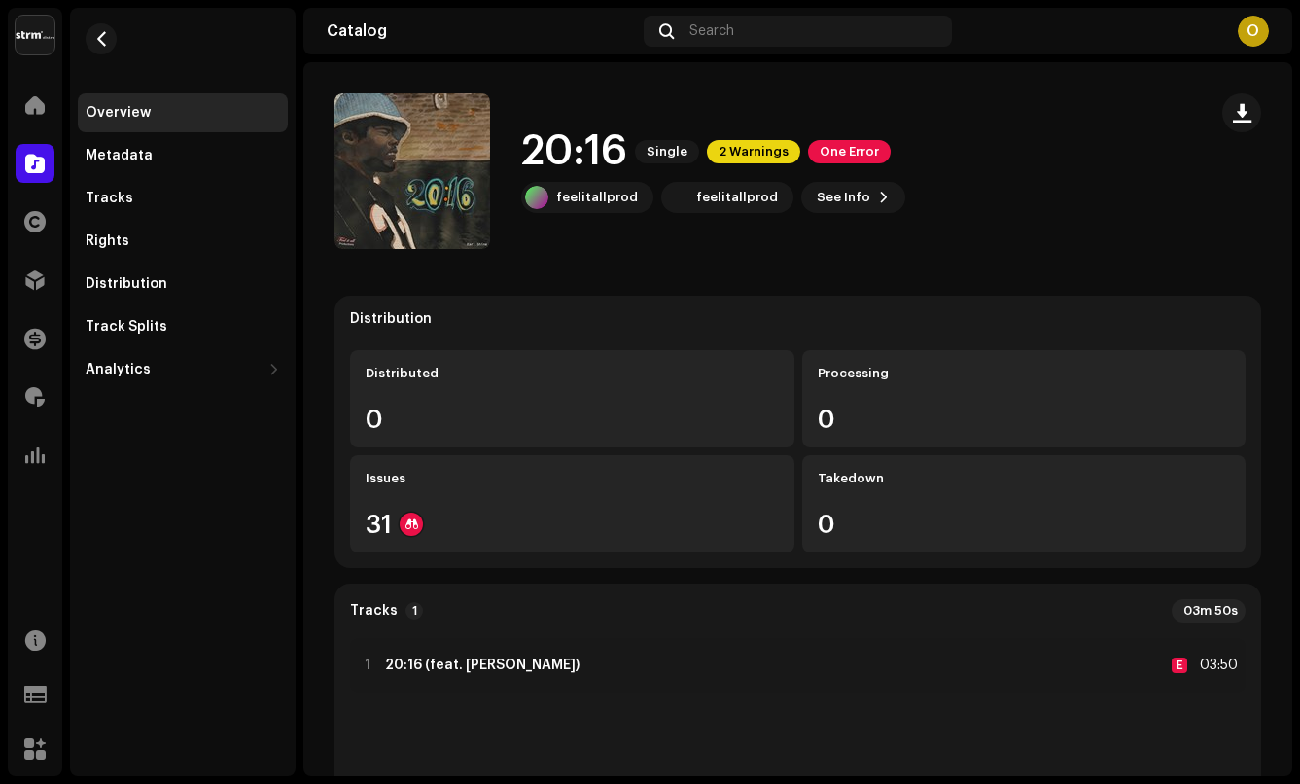
click at [443, 168] on span "button" at bounding box center [436, 171] width 15 height 16
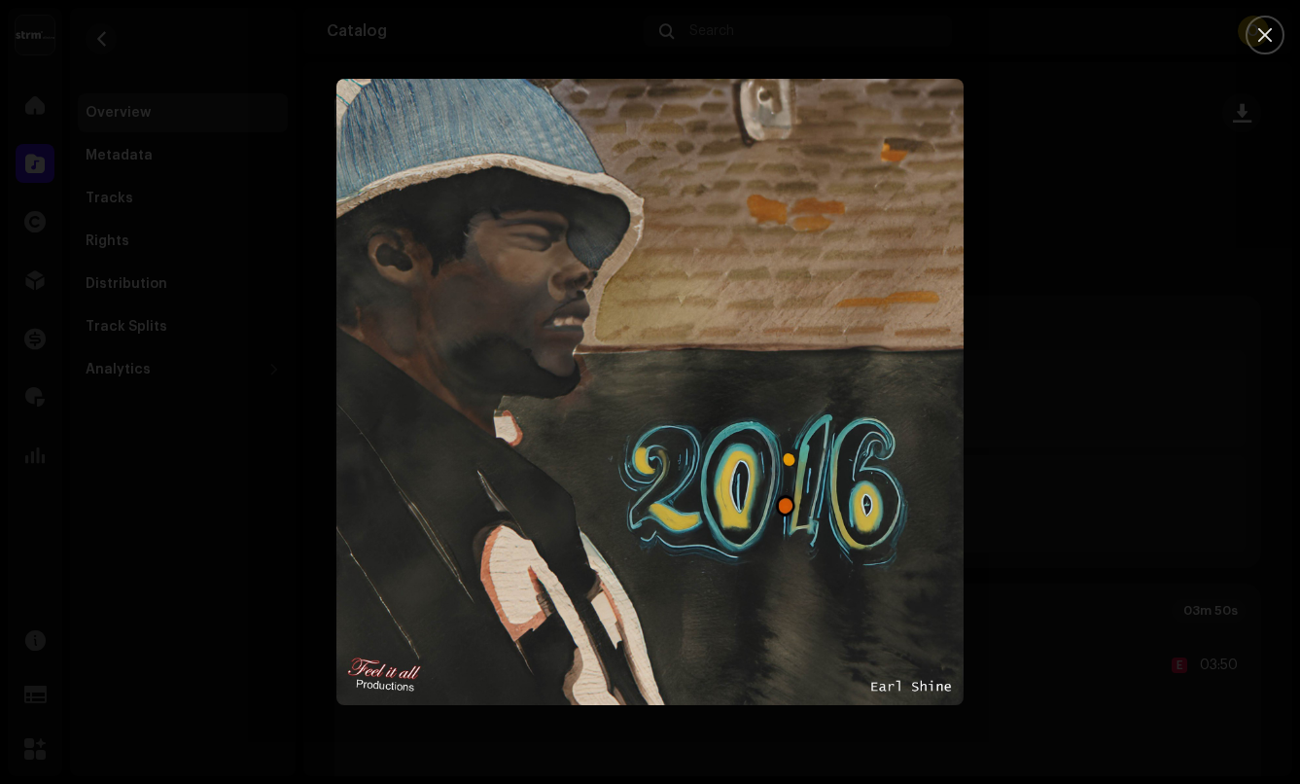
click at [302, 204] on div at bounding box center [650, 392] width 1300 height 784
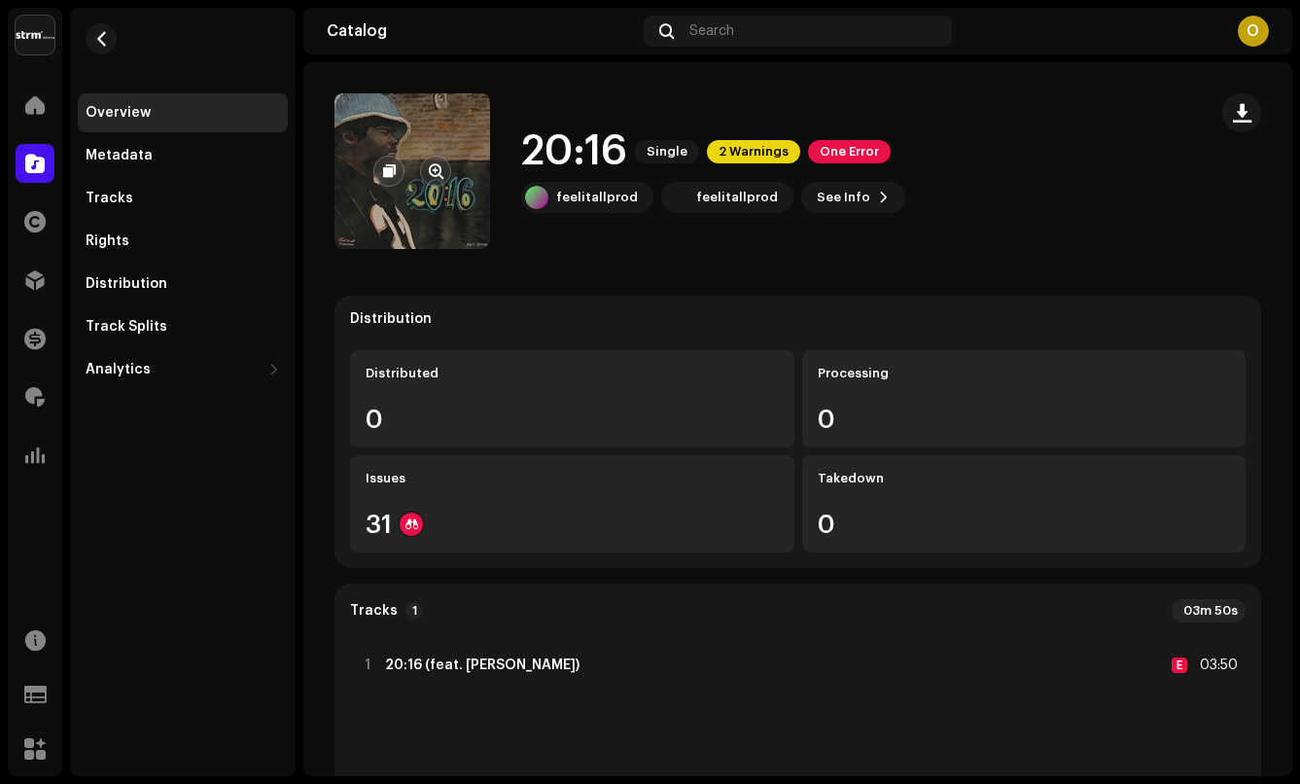
click at [466, 121] on re-a-cover at bounding box center [413, 171] width 156 height 156
click at [439, 172] on span "button" at bounding box center [436, 171] width 15 height 16
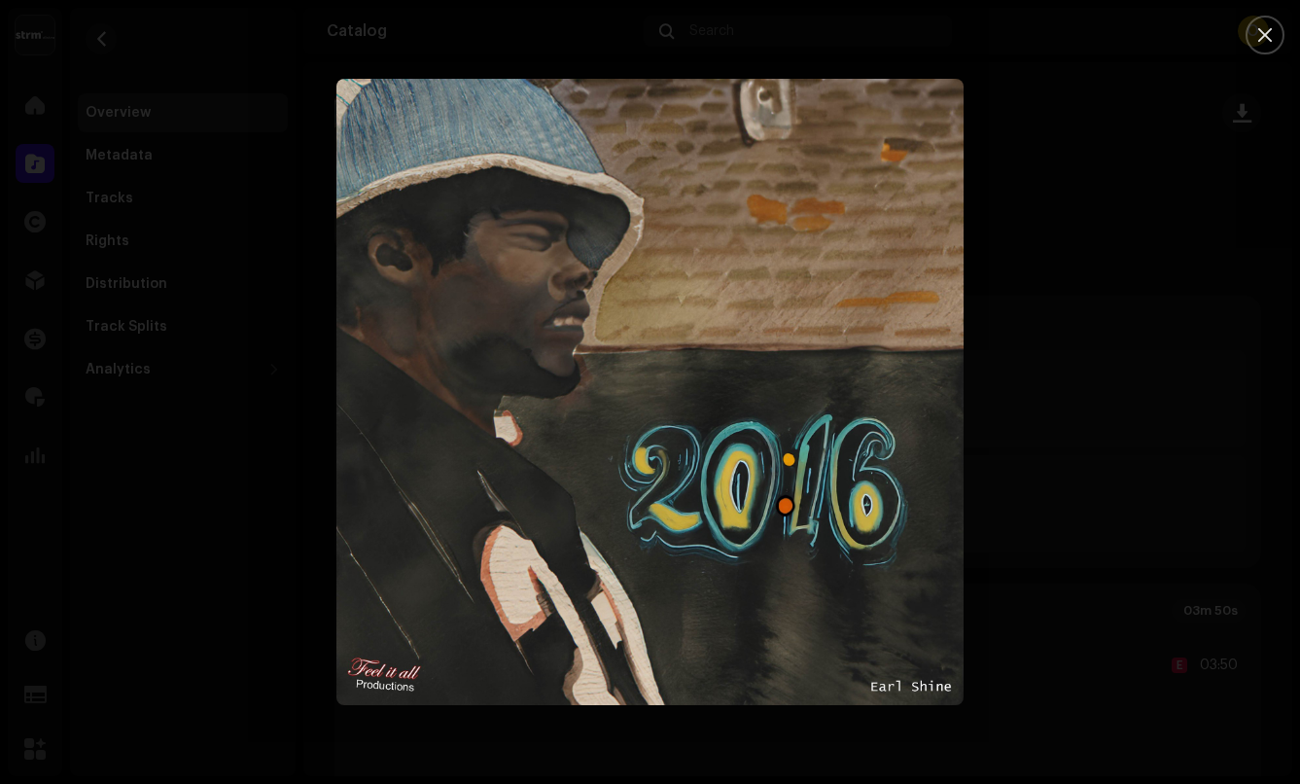
click at [1023, 111] on div at bounding box center [650, 392] width 1300 height 784
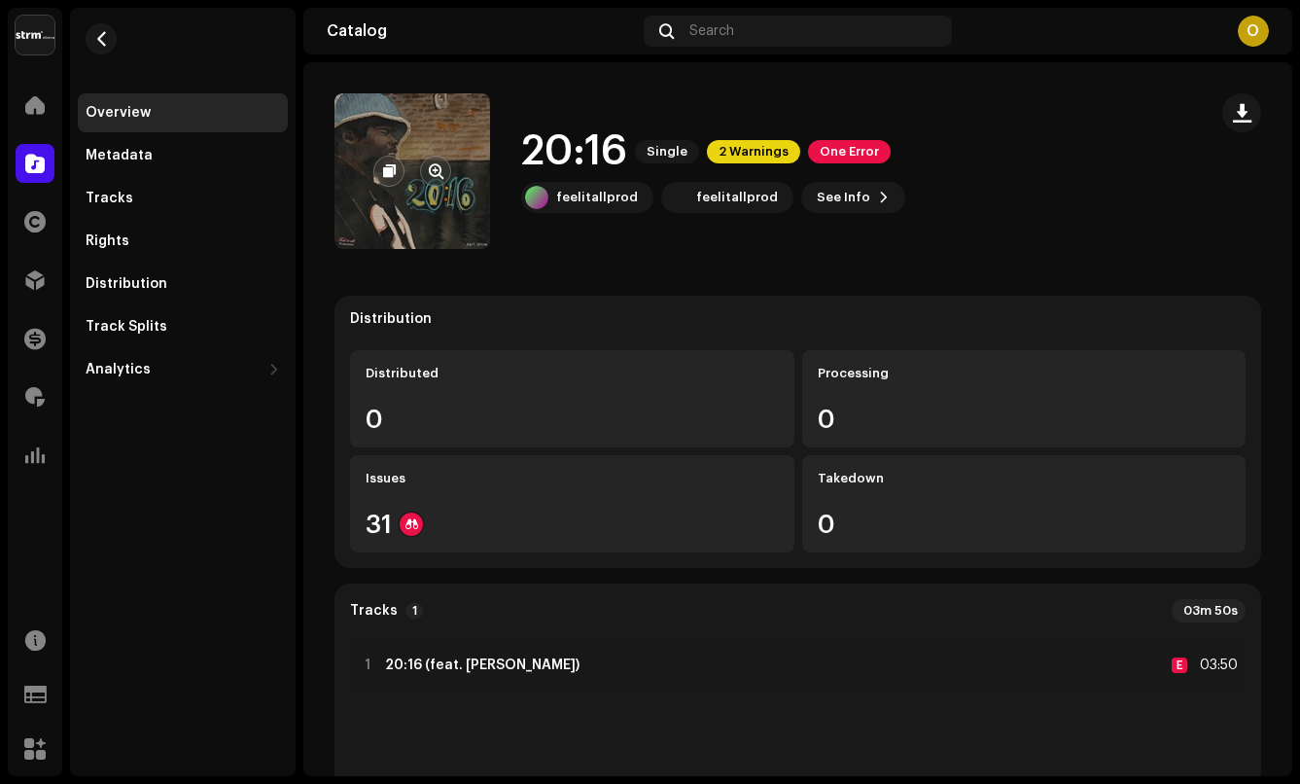
click at [428, 233] on re-a-cover at bounding box center [413, 171] width 156 height 156
